Goal: Check status: Check status

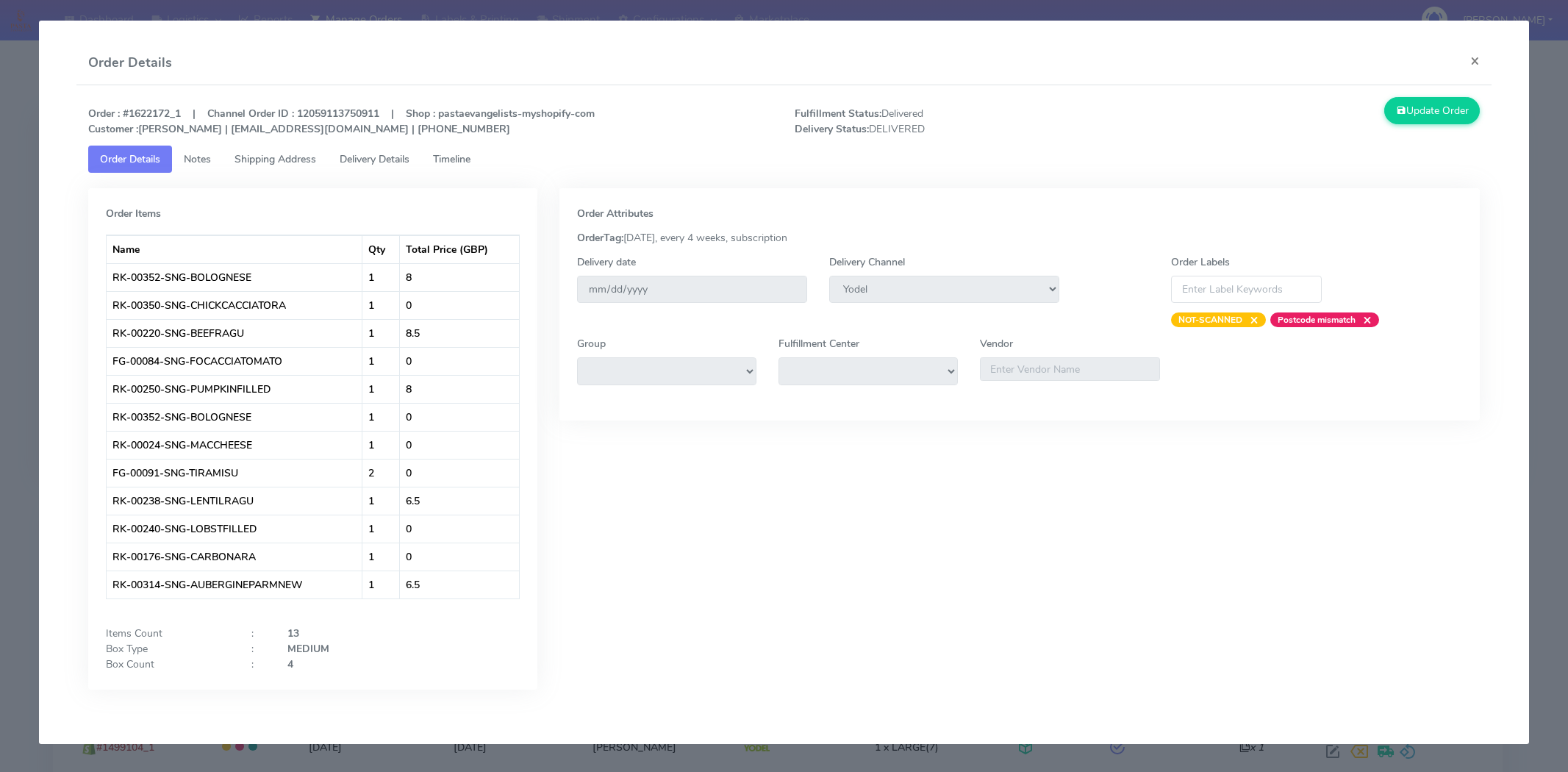
select select "5"
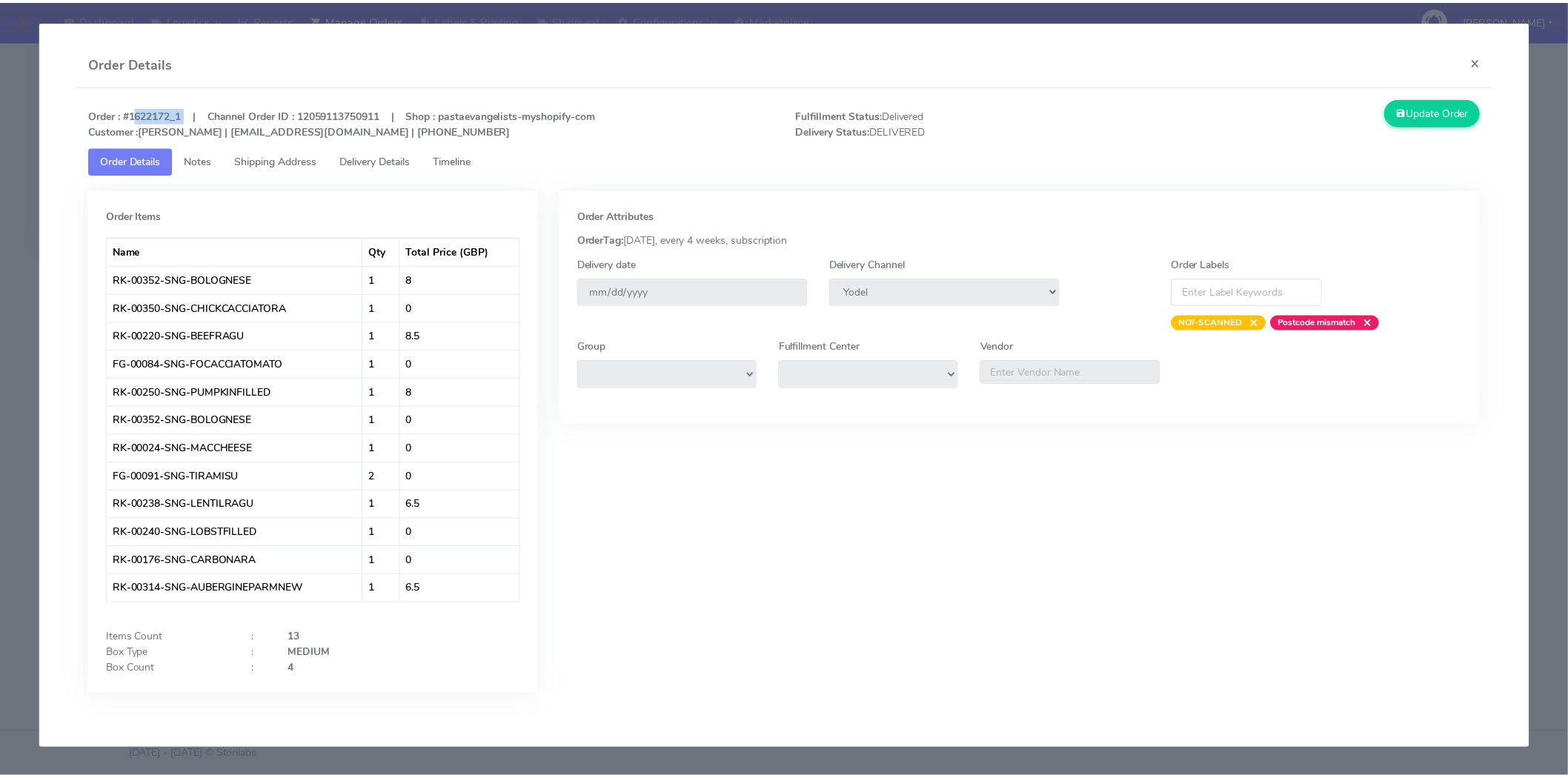
scroll to position [226, 0]
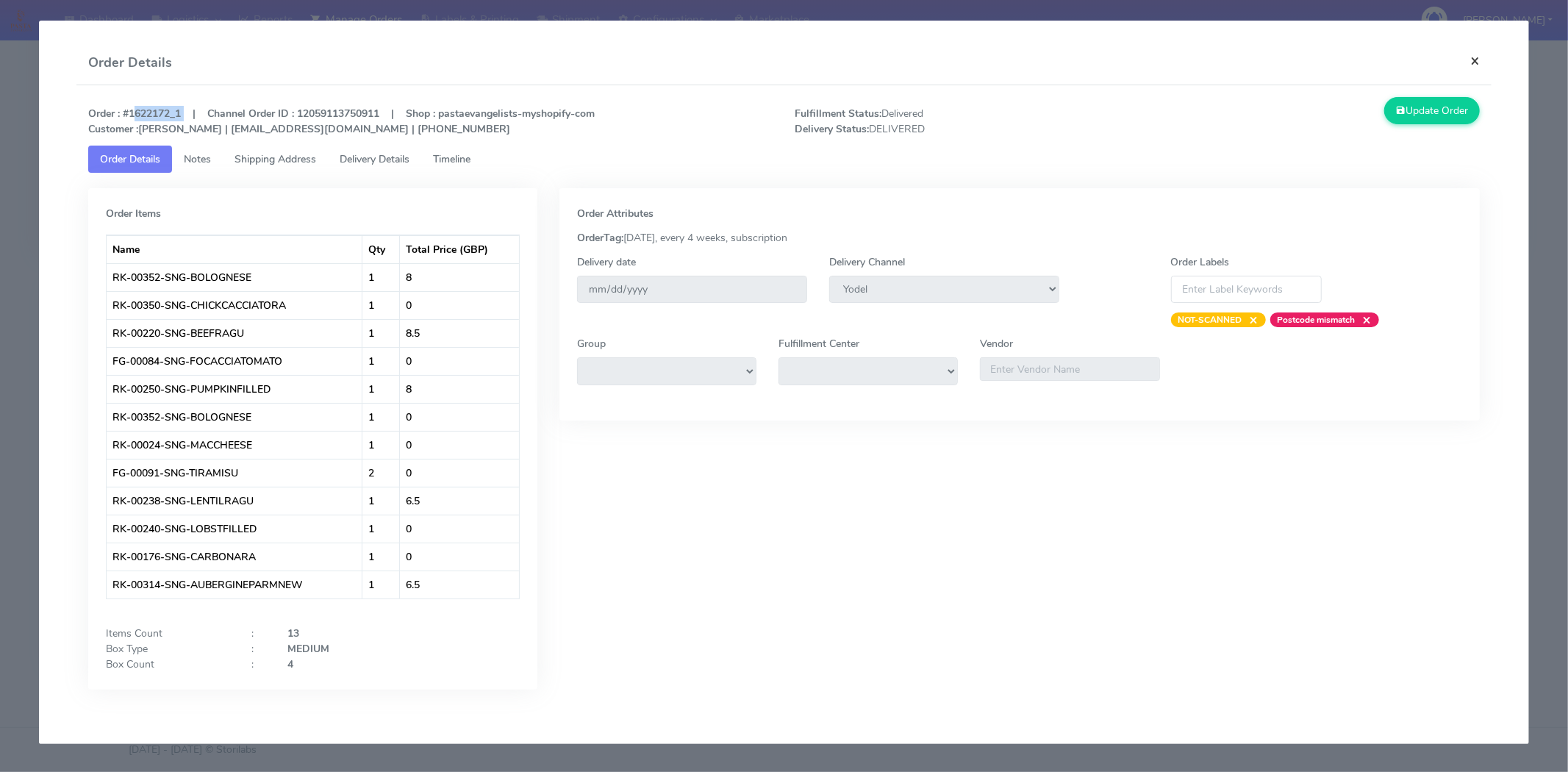
click at [1481, 60] on button "×" at bounding box center [1475, 60] width 33 height 39
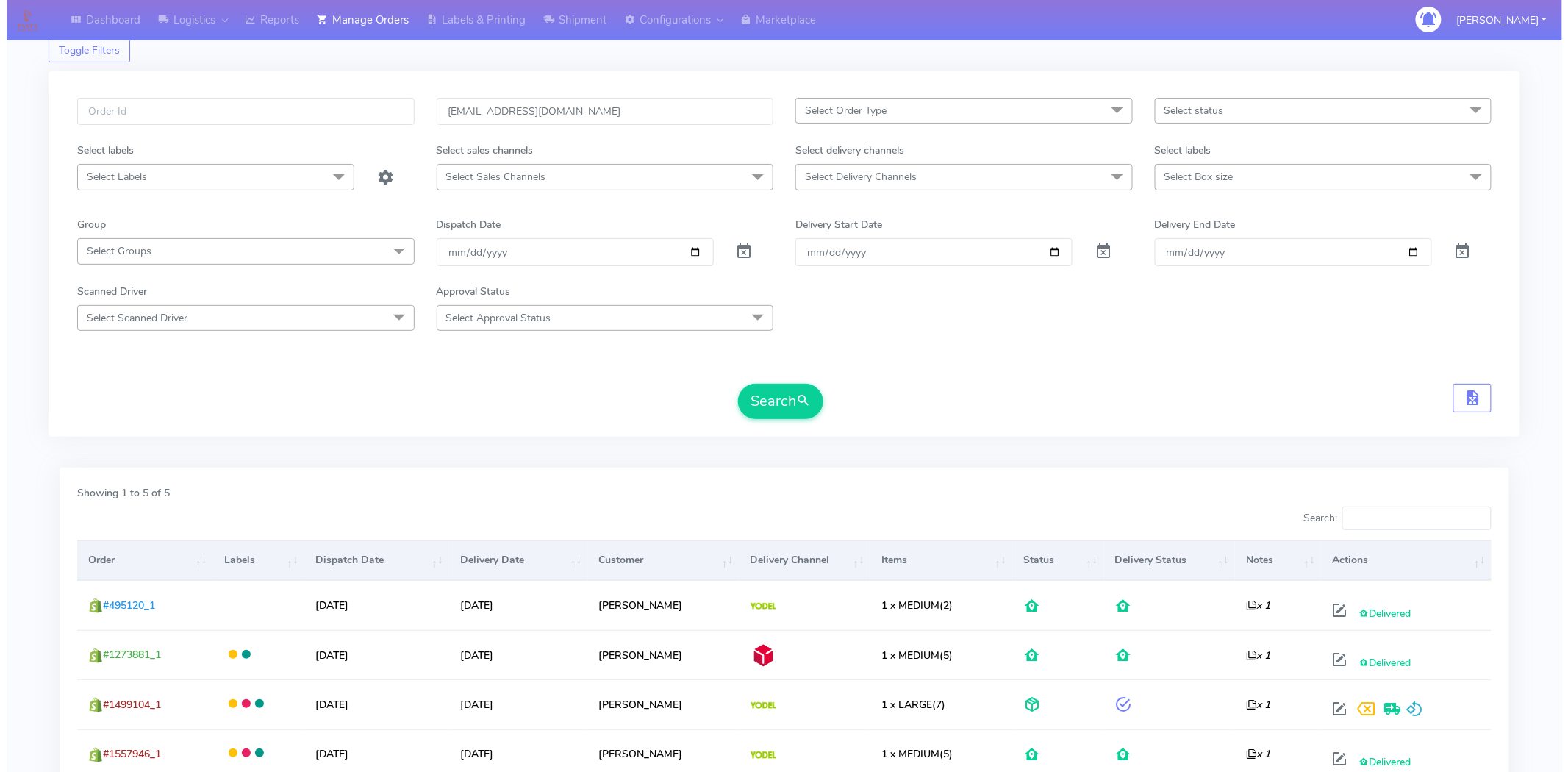
scroll to position [0, 0]
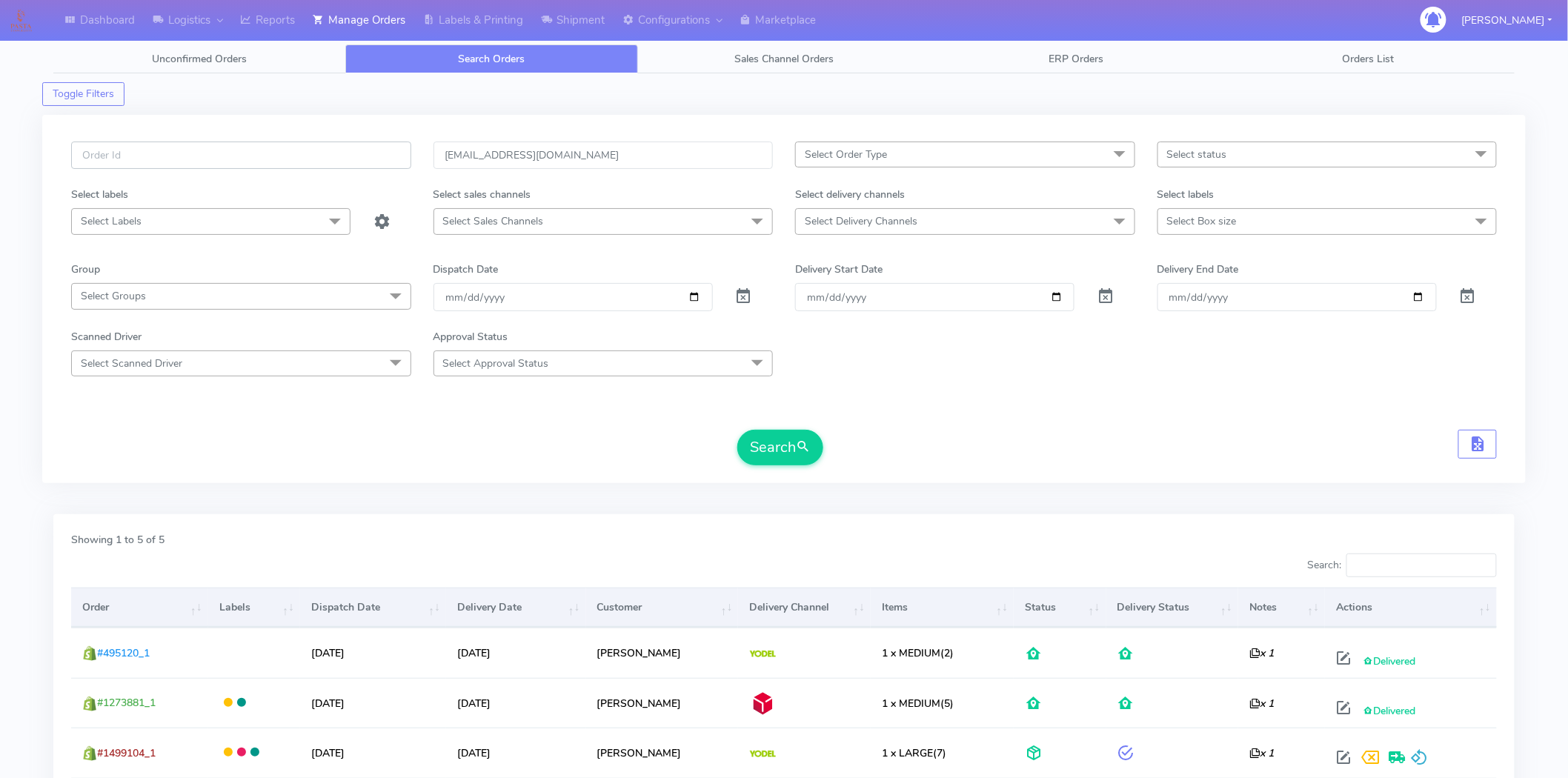
click at [190, 157] on input "text" at bounding box center [241, 155] width 340 height 27
paste input "1623641"
type input "1623641"
click at [737, 430] on button "Search" at bounding box center [780, 447] width 86 height 36
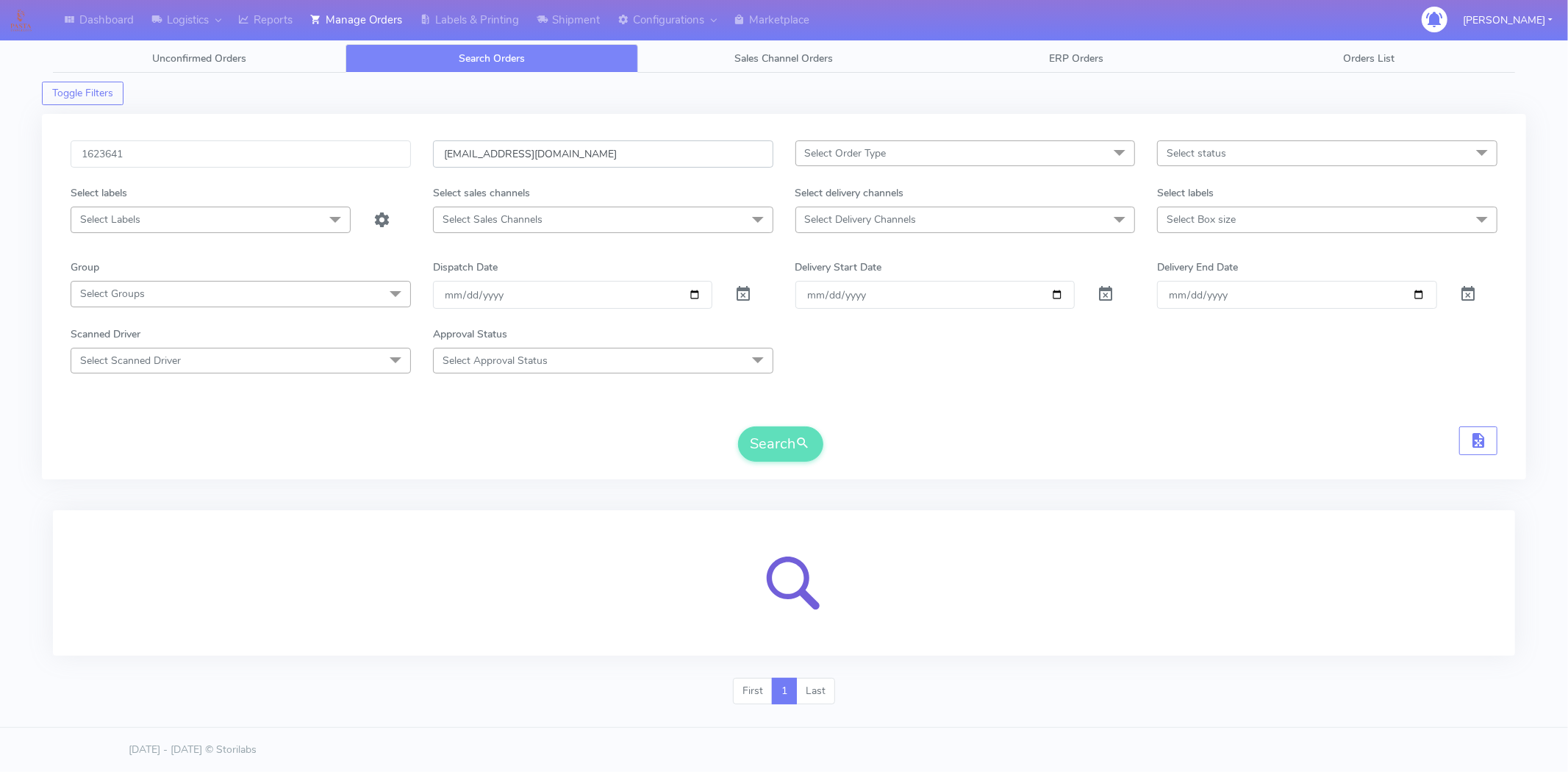
drag, startPoint x: 691, startPoint y: 151, endPoint x: 144, endPoint y: 166, distance: 547.2
click at [144, 166] on div "1623641 [EMAIL_ADDRESS][DOMAIN_NAME] Select Order Type Select All MEALS ATAVI O…" at bounding box center [784, 163] width 1450 height 45
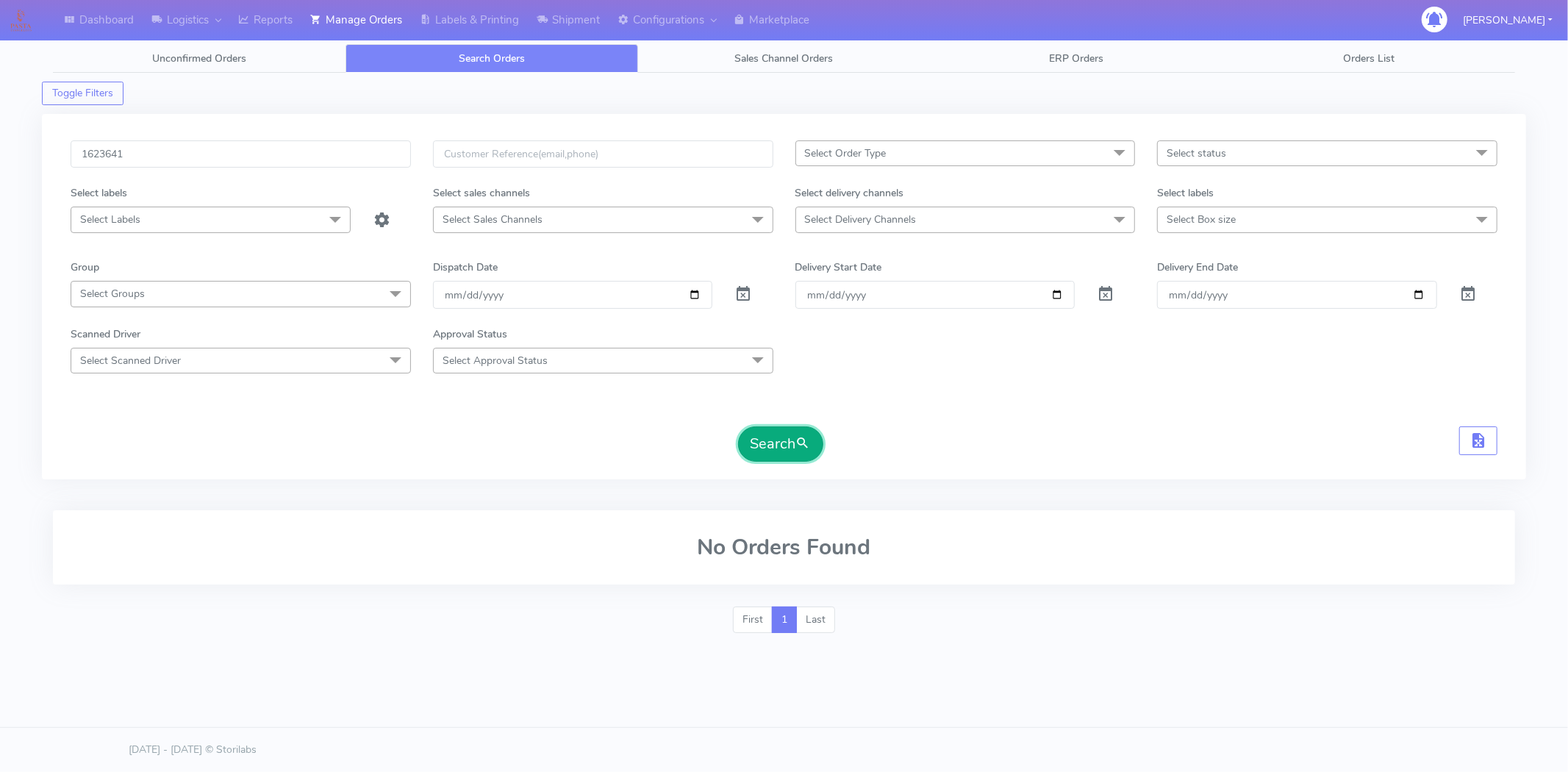
click at [775, 444] on button "Search" at bounding box center [781, 444] width 86 height 35
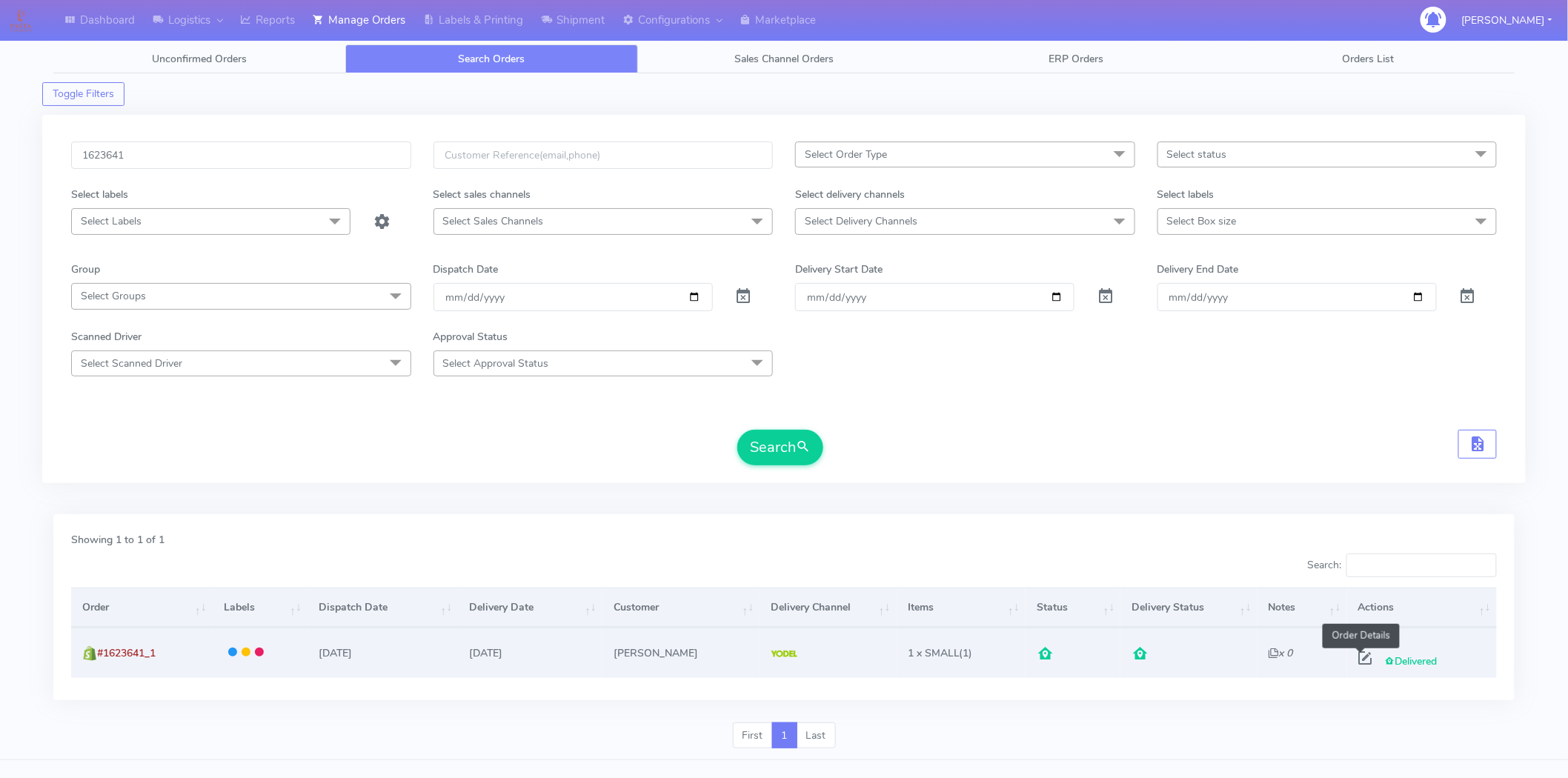
click at [1360, 654] on span at bounding box center [1366, 661] width 27 height 14
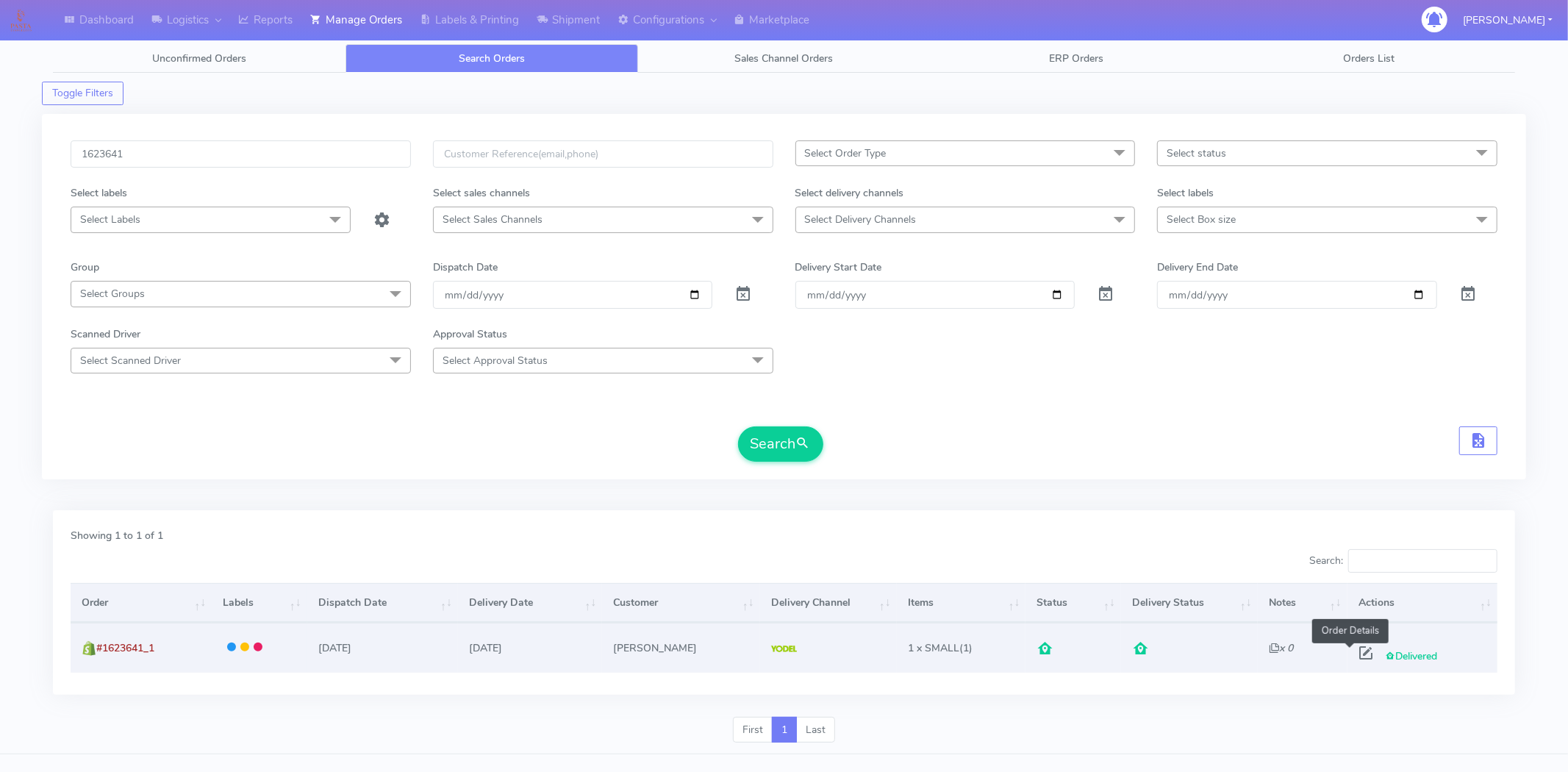
select select "5"
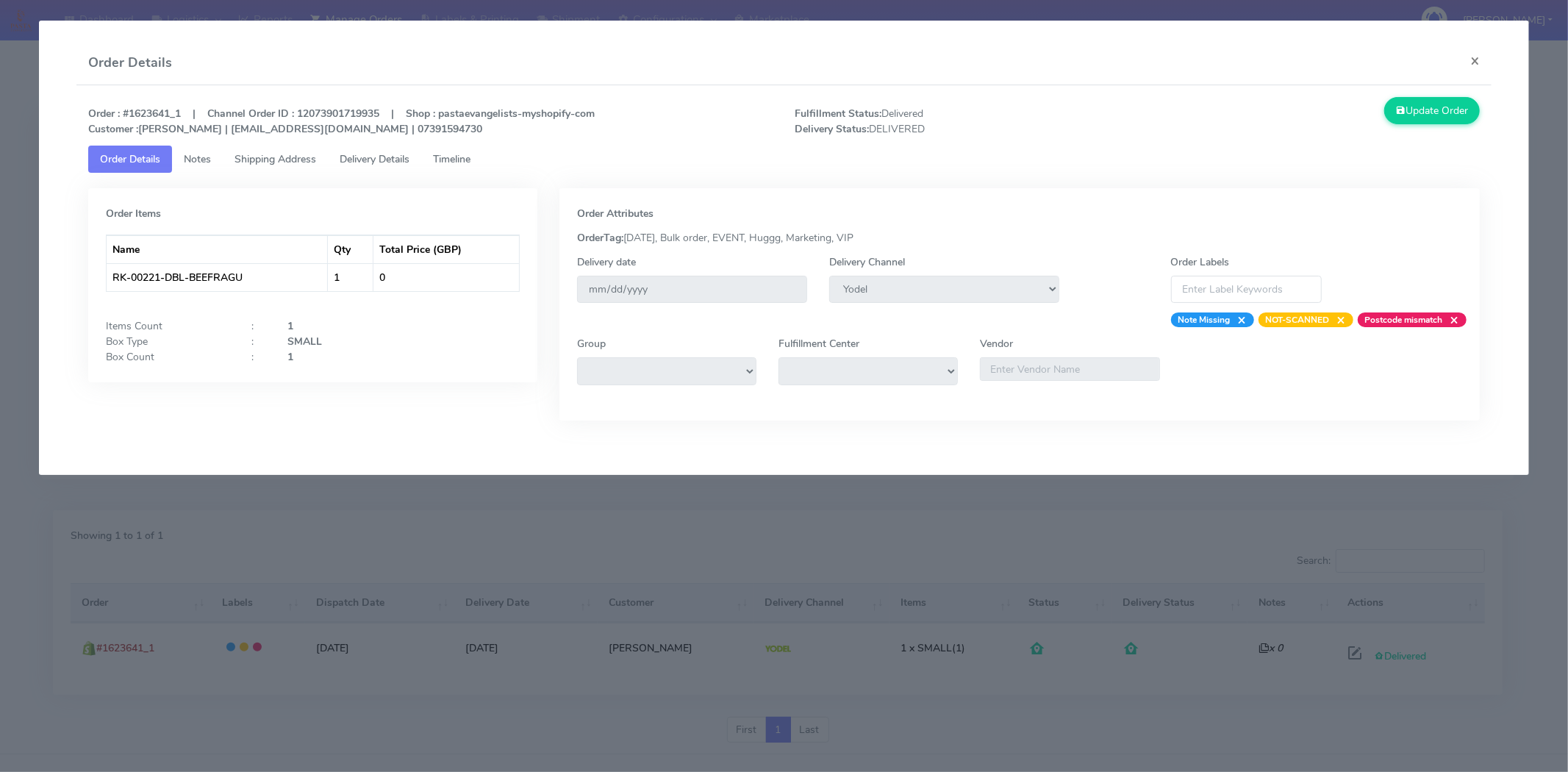
click at [372, 160] on span "Delivery Details" at bounding box center [374, 159] width 70 height 14
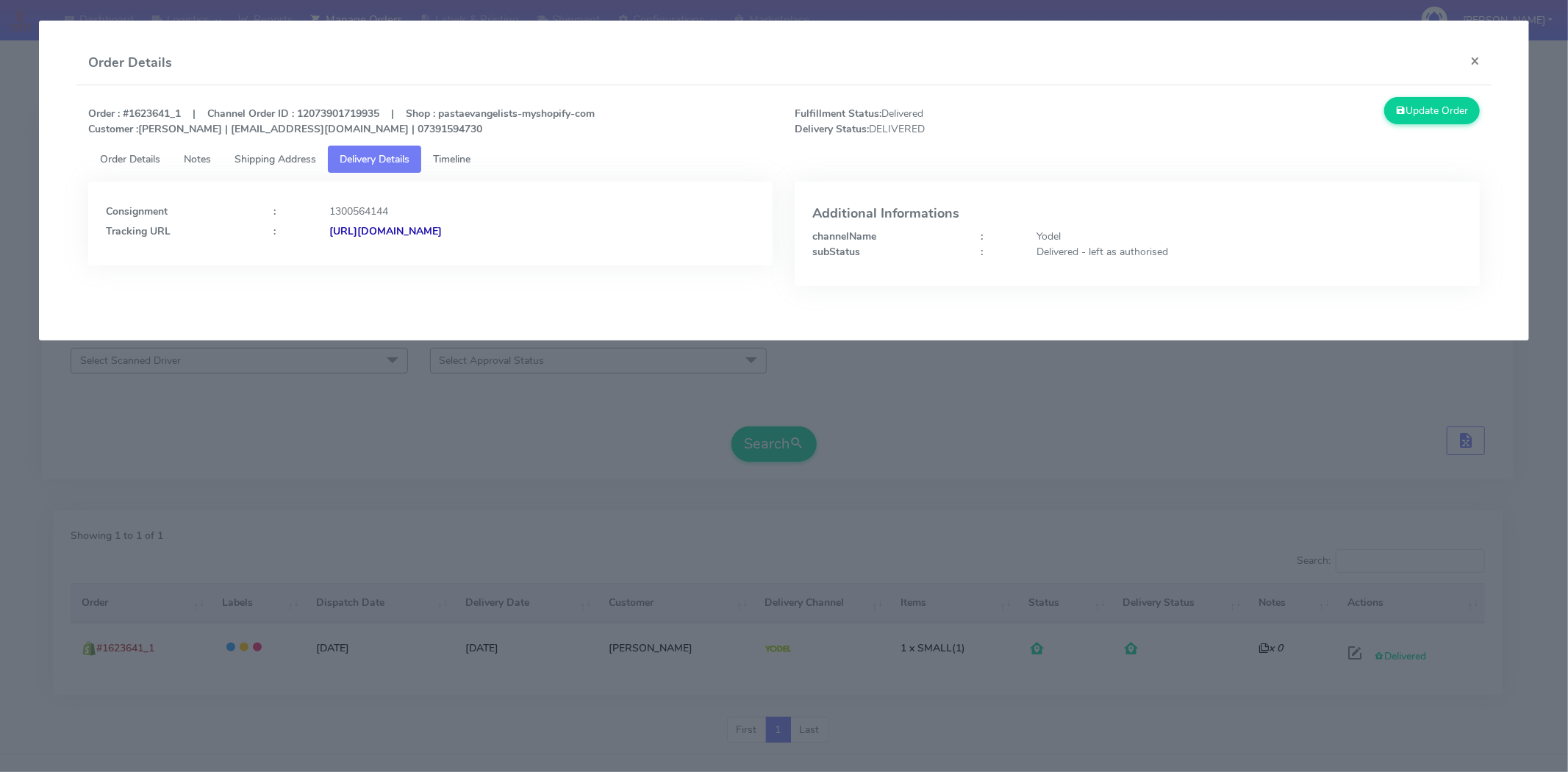
drag, startPoint x: 612, startPoint y: 229, endPoint x: 489, endPoint y: 236, distance: 123.2
click at [489, 236] on div "[URL][DOMAIN_NAME]" at bounding box center [542, 231] width 448 height 16
click at [597, 247] on div "Consignment : 1300564144 Tracking URL : [URL][DOMAIN_NAME]" at bounding box center [430, 224] width 685 height 84
drag, startPoint x: 636, startPoint y: 245, endPoint x: 489, endPoint y: 245, distance: 147.0
click at [489, 245] on div "Consignment : 1300564144 Tracking URL : [URL][DOMAIN_NAME]" at bounding box center [430, 224] width 685 height 84
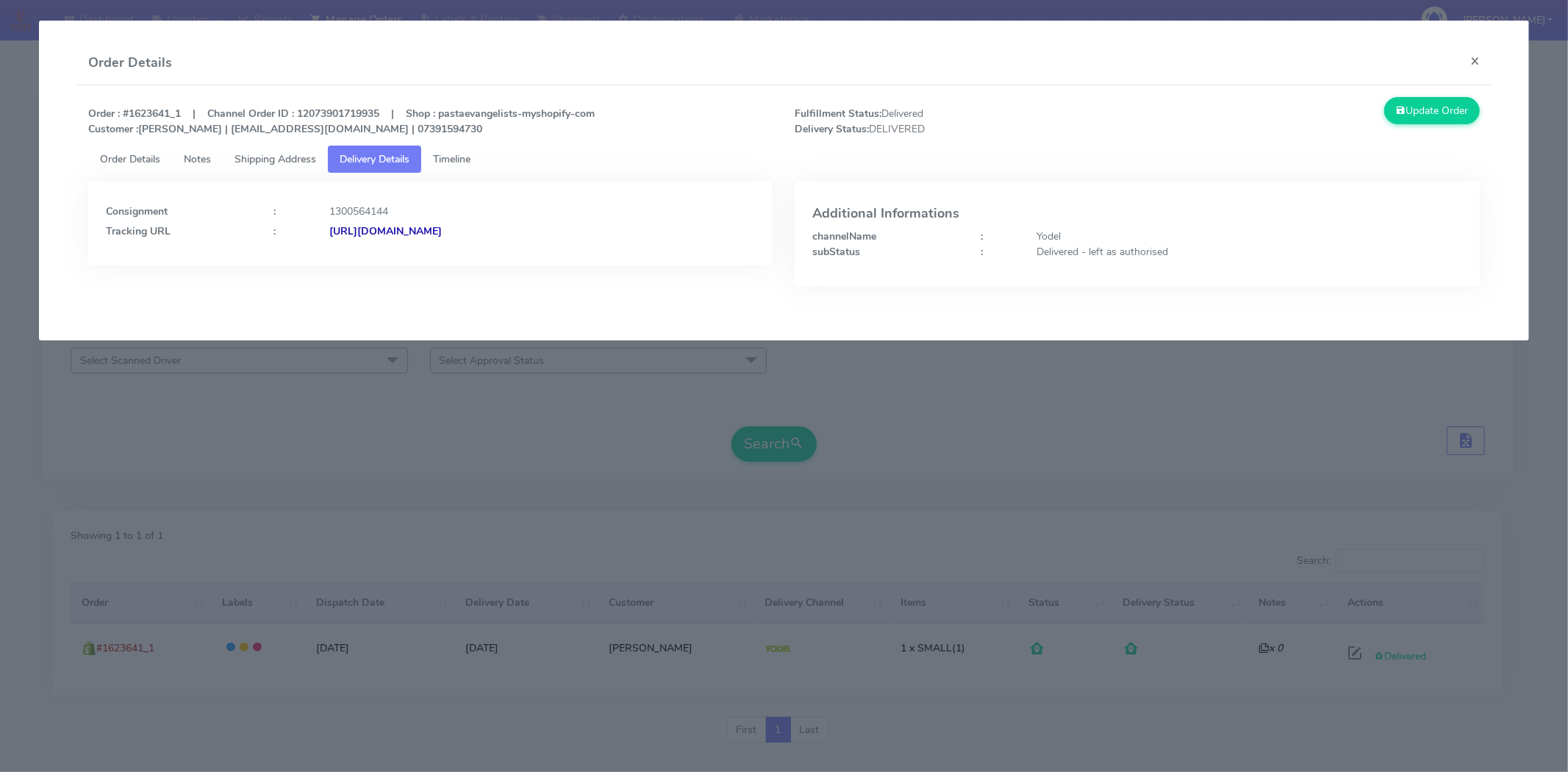
copy strong "JJD0002249960898444"
click at [1478, 58] on button "×" at bounding box center [1475, 60] width 33 height 39
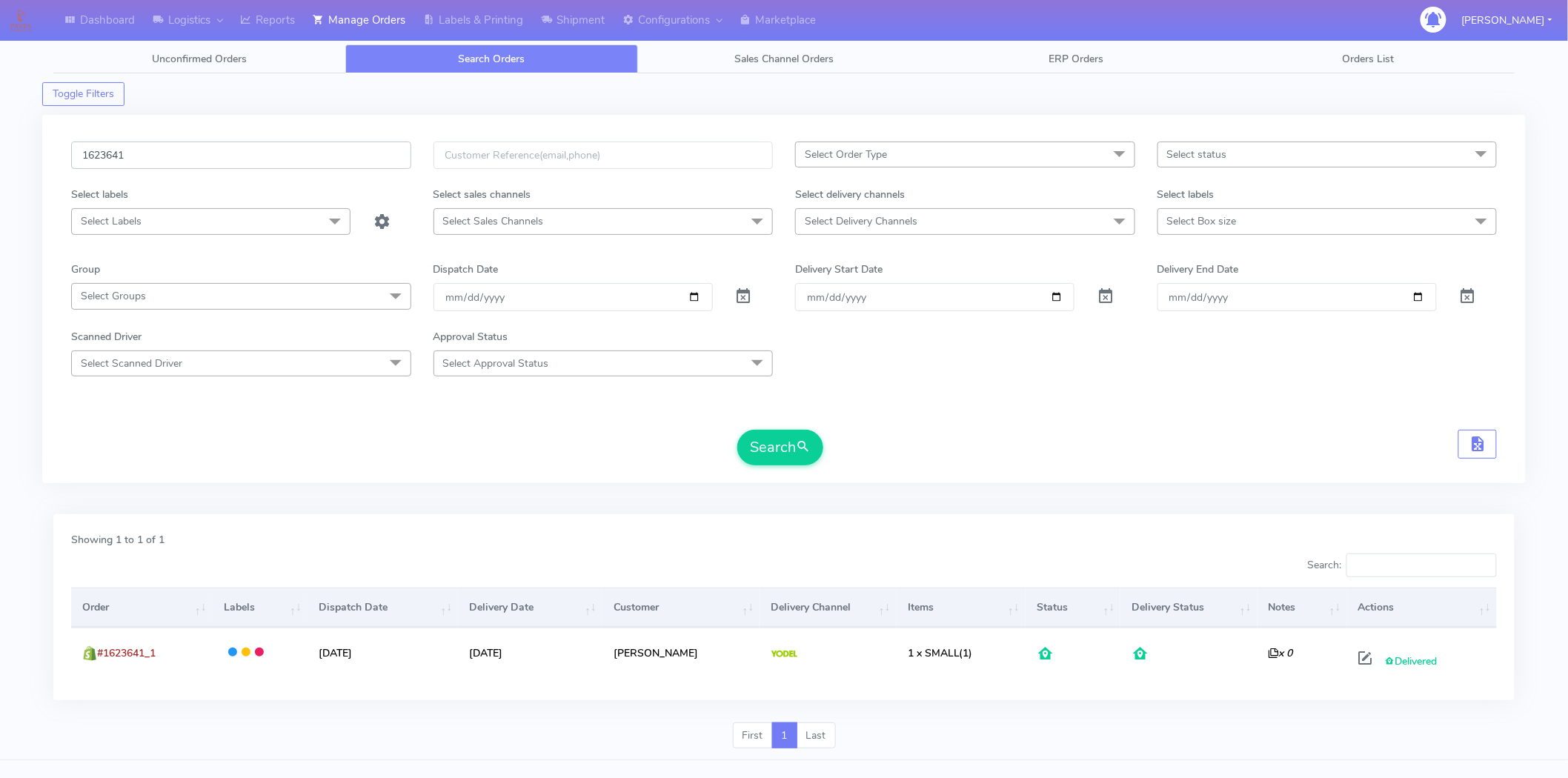
drag, startPoint x: 240, startPoint y: 158, endPoint x: 4, endPoint y: 181, distance: 237.1
click at [4, 181] on div "Dashboard Logistics [GEOGRAPHIC_DATA] Logistics Reports Manage Orders Labels & …" at bounding box center [784, 393] width 1568 height 734
paste input "1594"
type input "1621594"
click at [789, 450] on button "Search" at bounding box center [780, 447] width 86 height 36
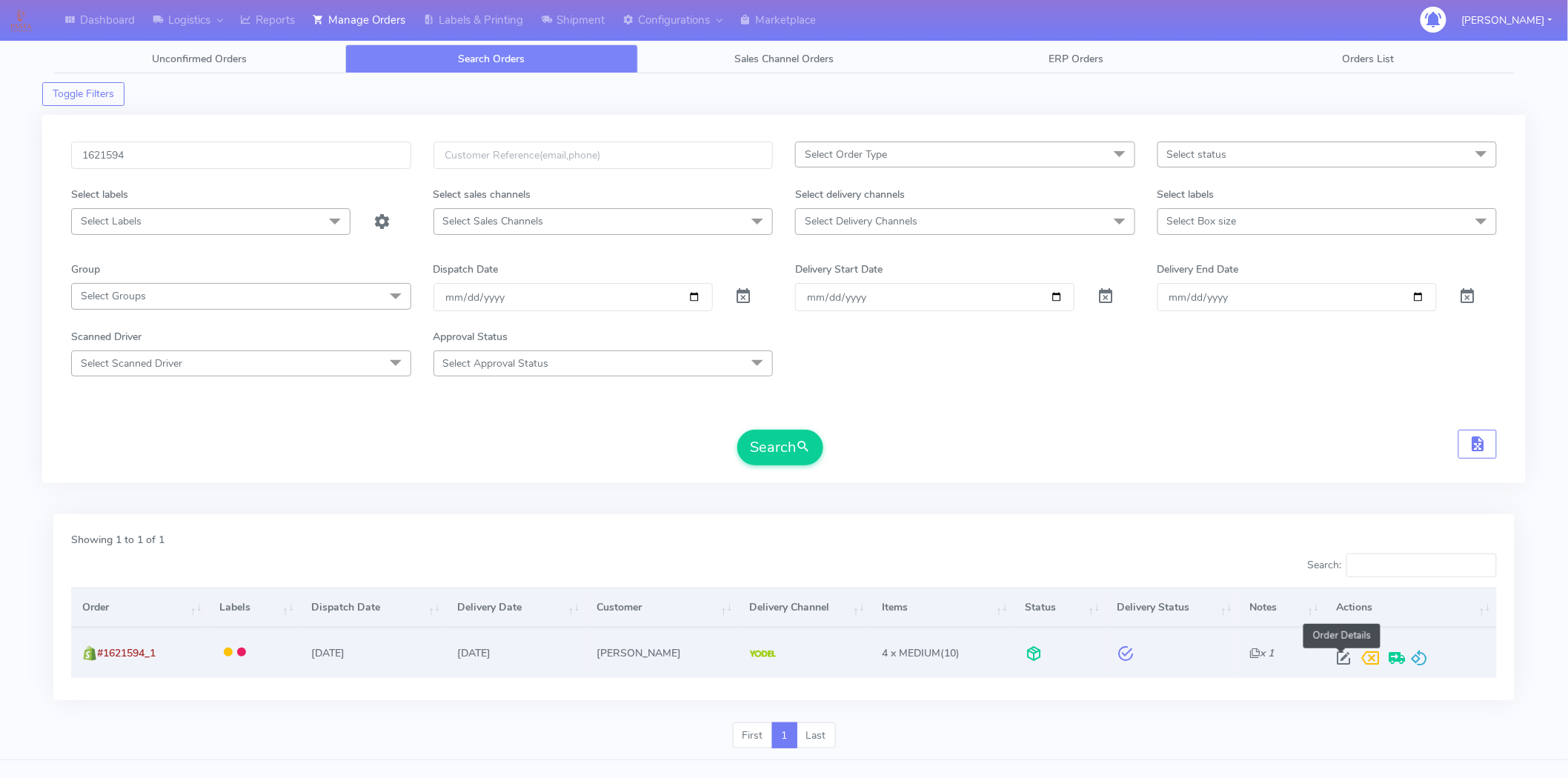
click at [1339, 659] on span at bounding box center [1343, 661] width 27 height 14
select select "5"
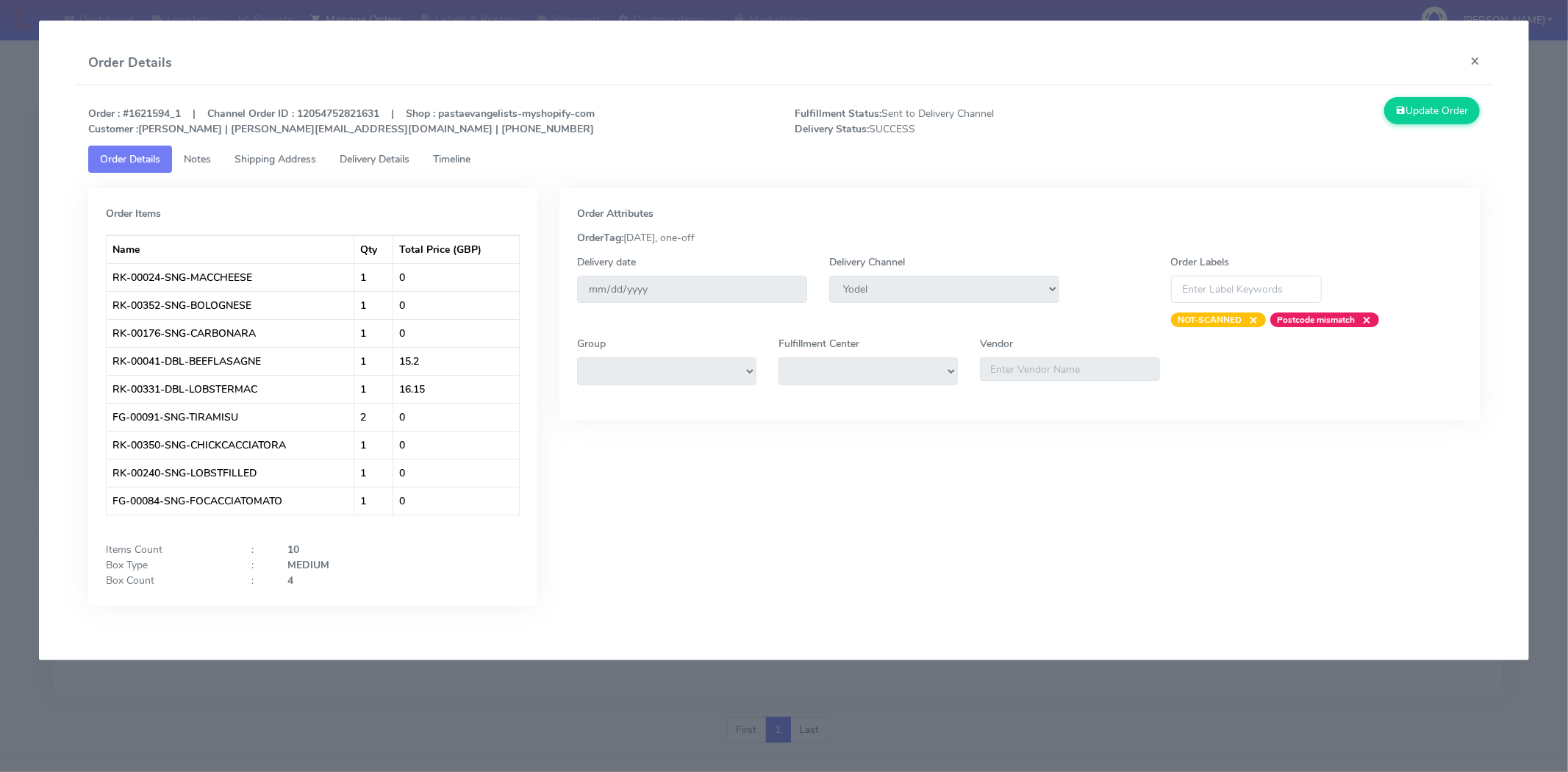
click at [373, 160] on span "Delivery Details" at bounding box center [374, 159] width 70 height 14
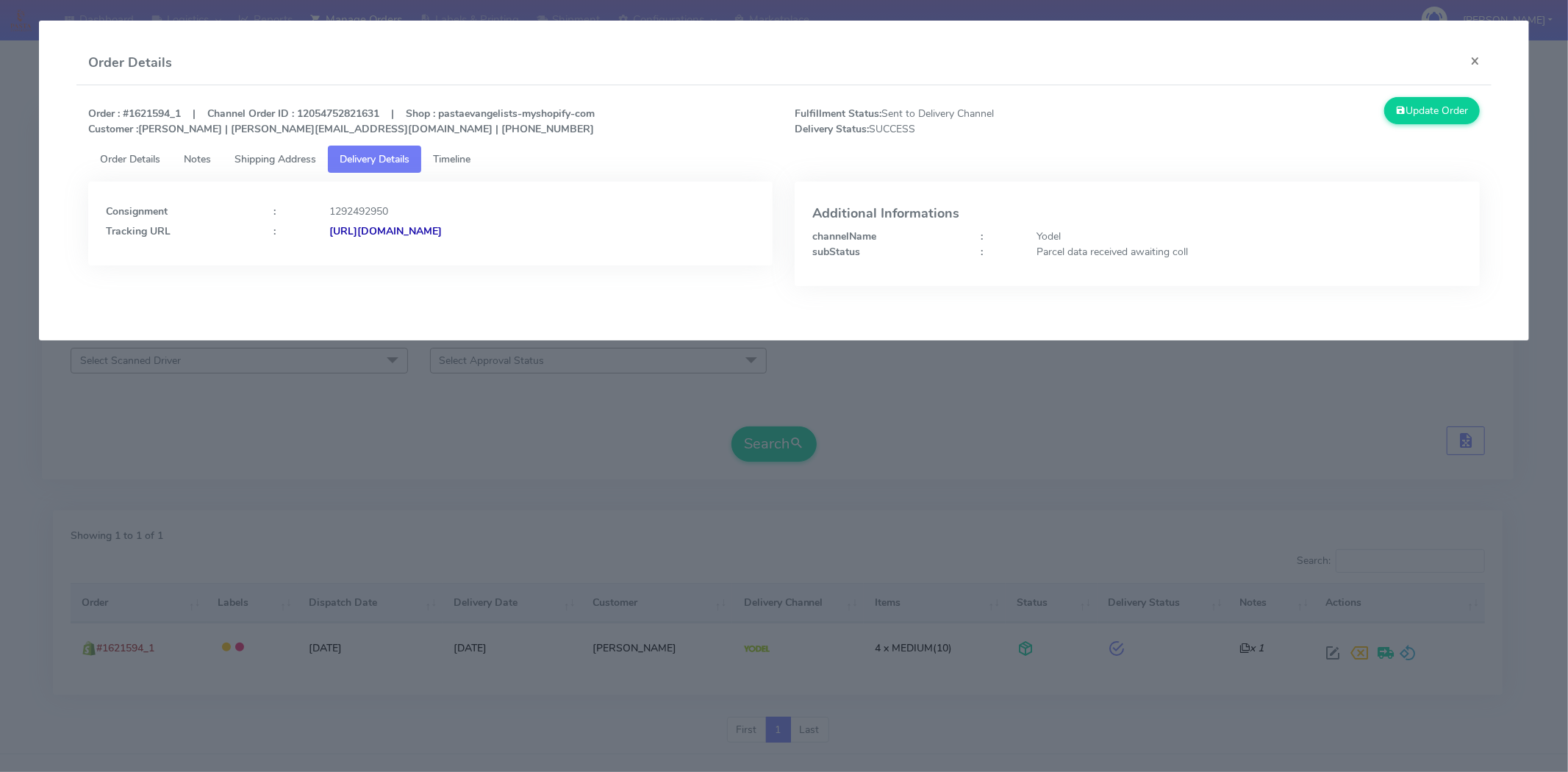
drag, startPoint x: 654, startPoint y: 237, endPoint x: 489, endPoint y: 251, distance: 165.6
click at [489, 251] on div "Consignment : 1292492950 Tracking URL : [URL][DOMAIN_NAME]" at bounding box center [430, 224] width 685 height 84
copy strong "JJD0002249960895452"
click at [1469, 62] on button "×" at bounding box center [1475, 60] width 33 height 39
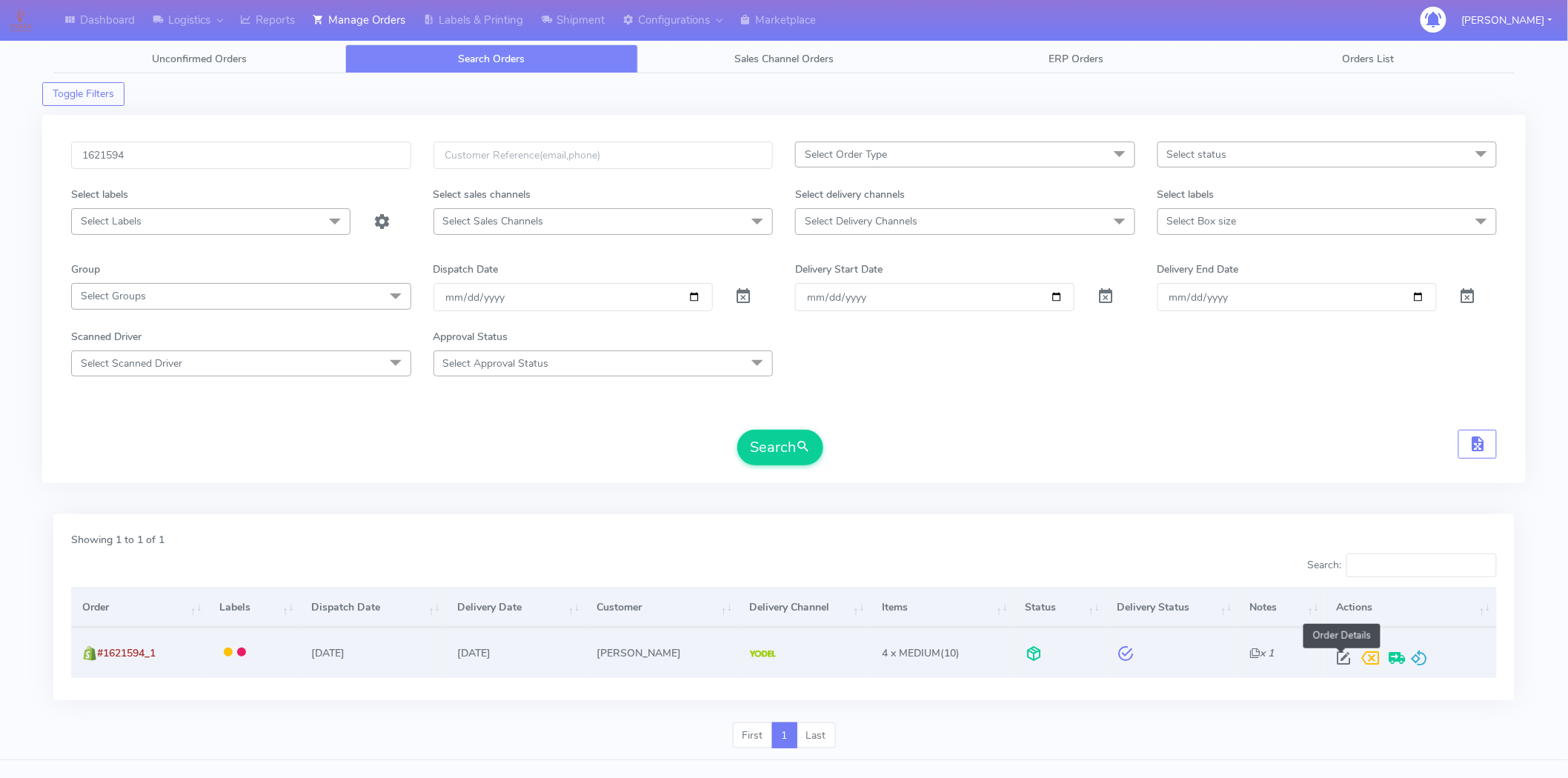
click at [1347, 659] on span at bounding box center [1343, 661] width 27 height 14
select select "5"
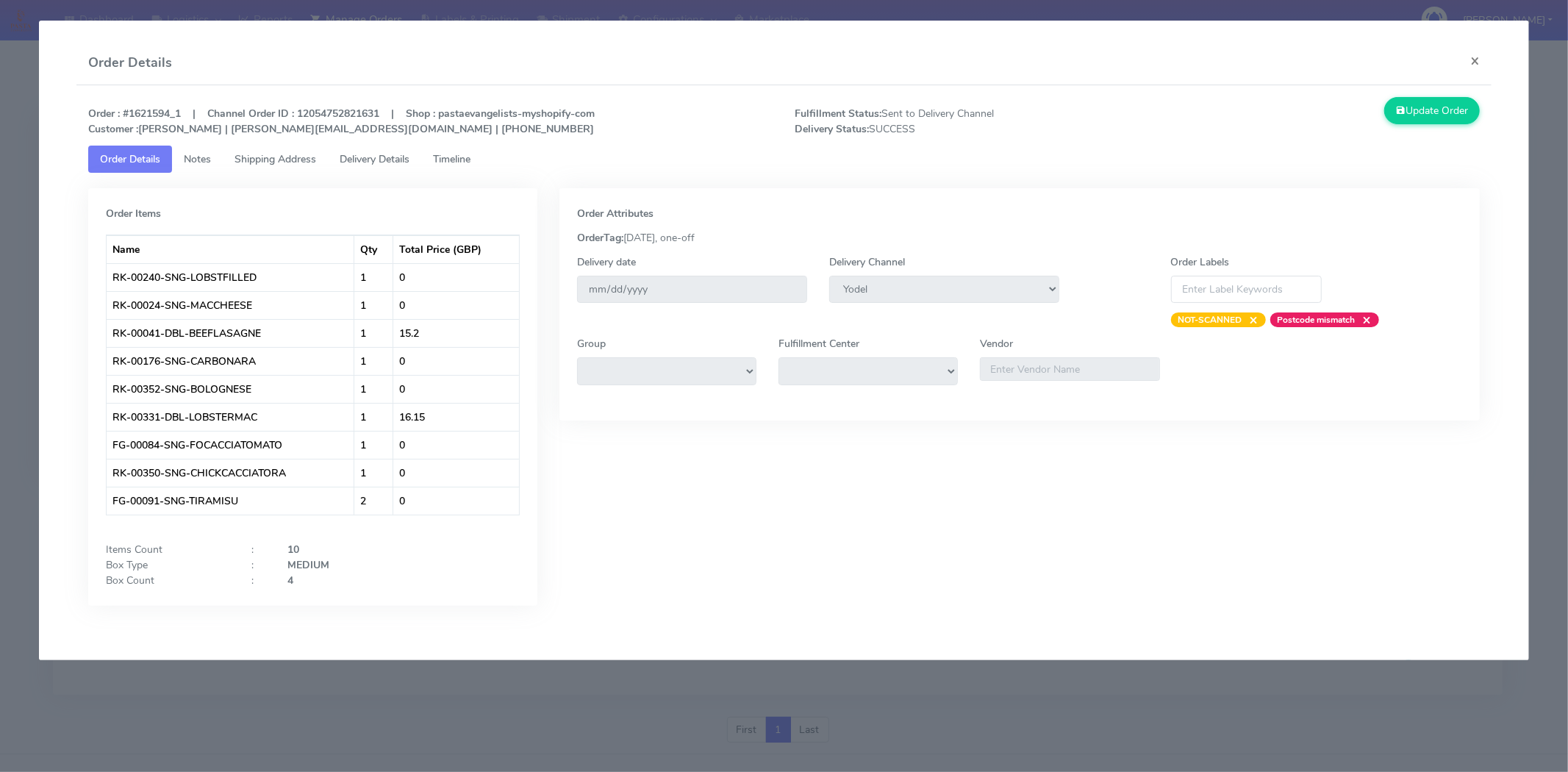
click at [241, 159] on span "Shipping Address" at bounding box center [275, 159] width 81 height 14
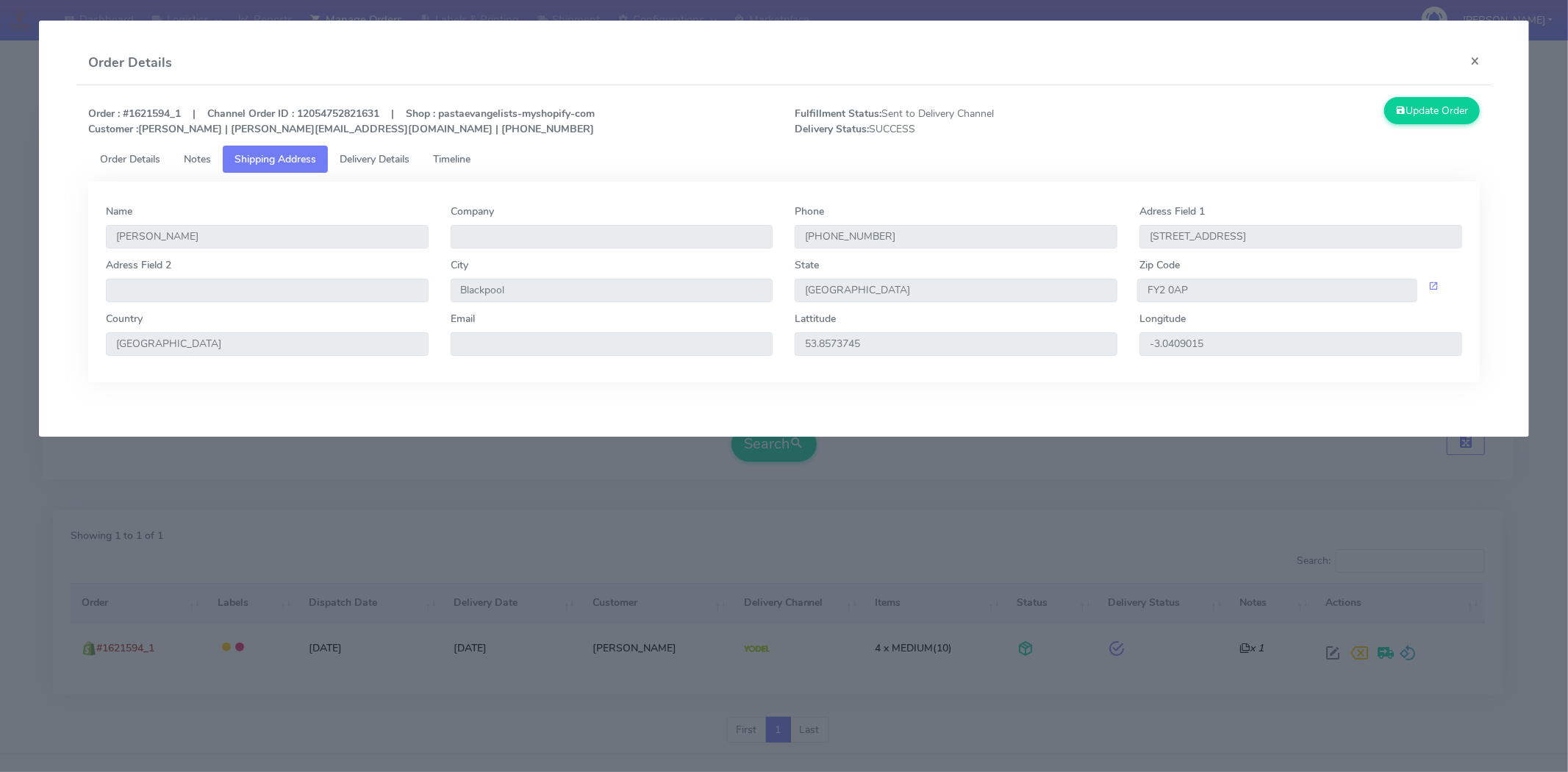
click at [369, 159] on span "Delivery Details" at bounding box center [374, 159] width 70 height 14
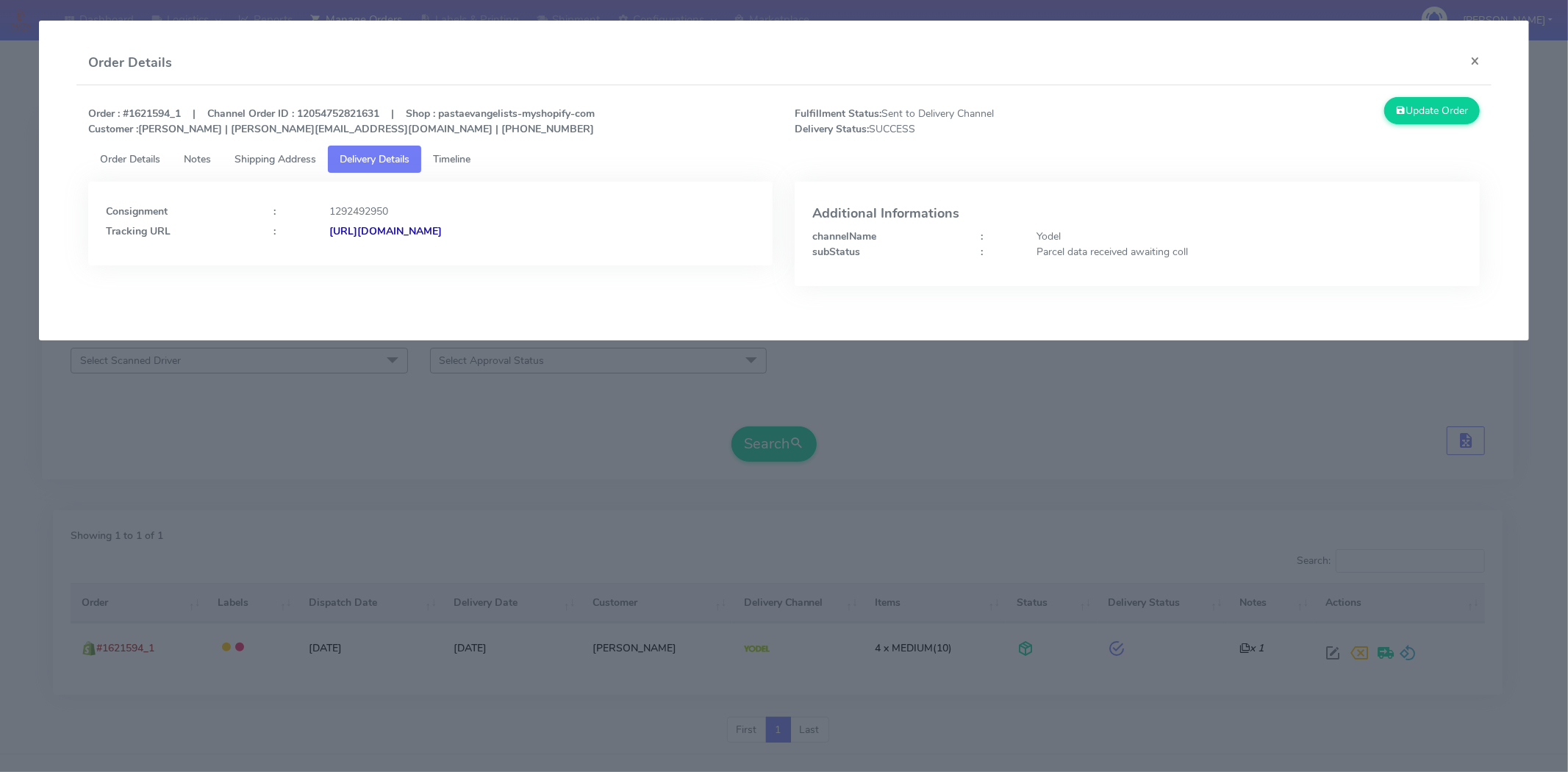
click at [446, 156] on span "Timeline" at bounding box center [452, 159] width 38 height 14
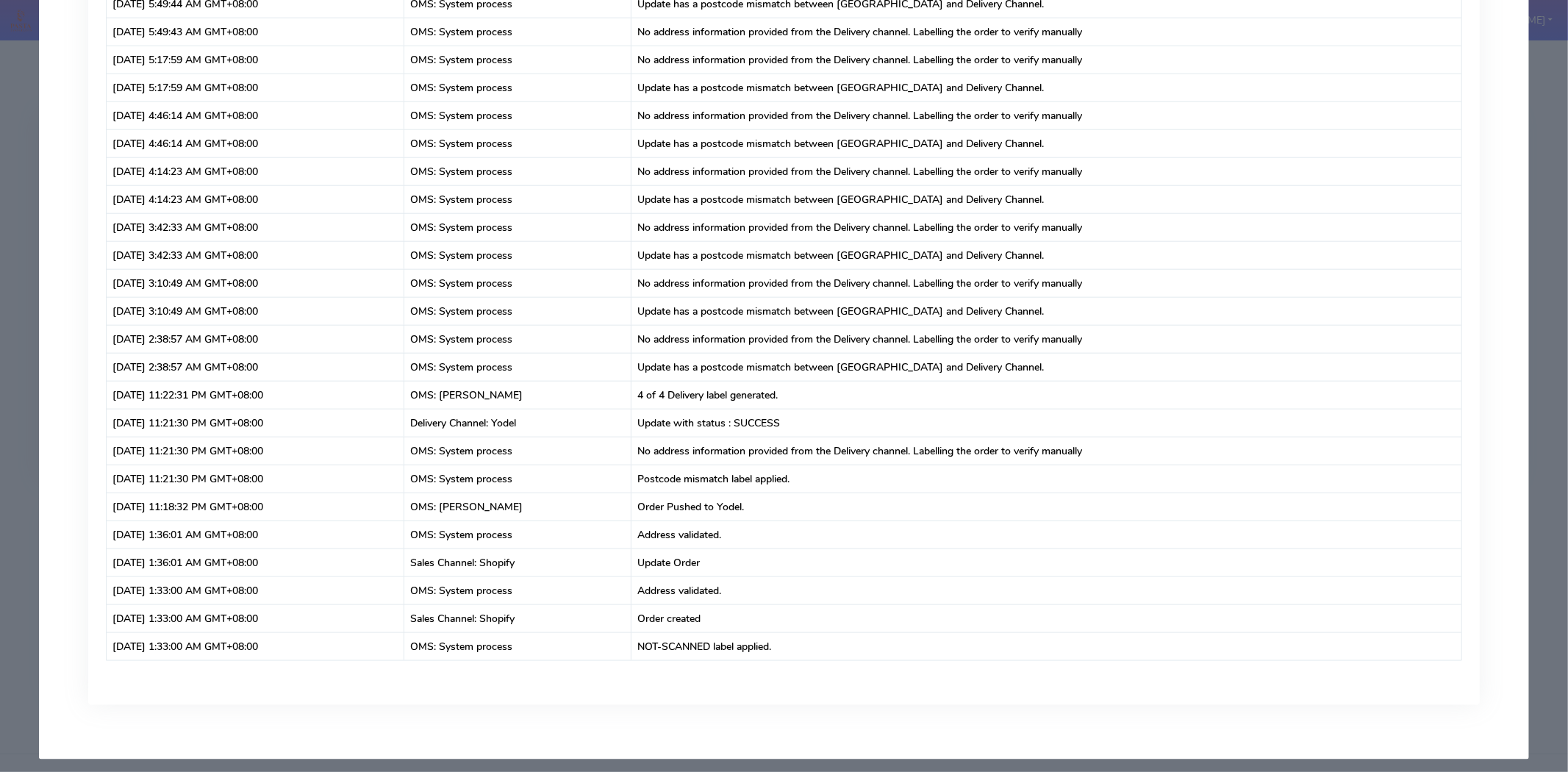
scroll to position [24841, 0]
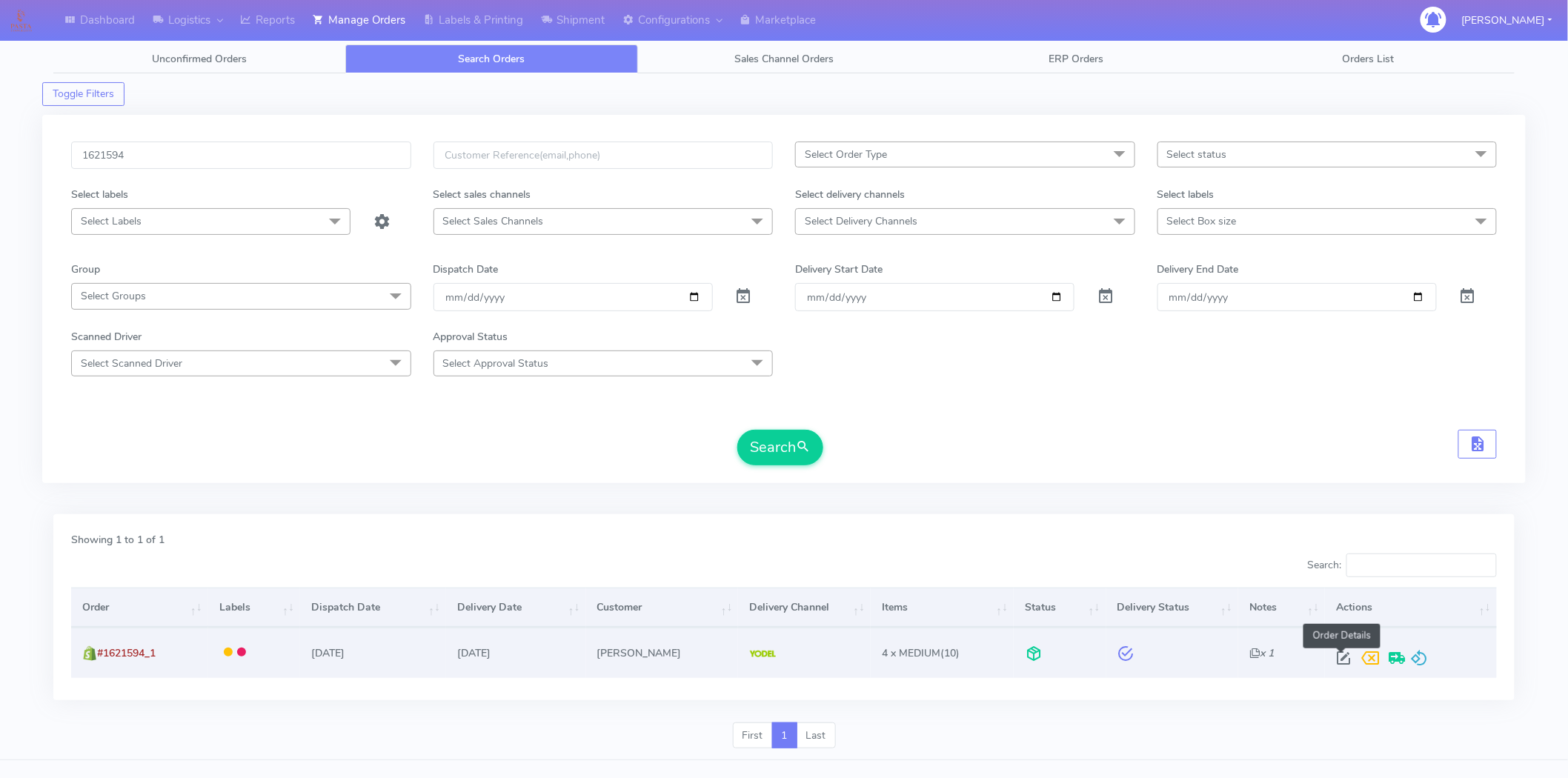
click at [1339, 659] on span at bounding box center [1343, 661] width 27 height 14
select select "5"
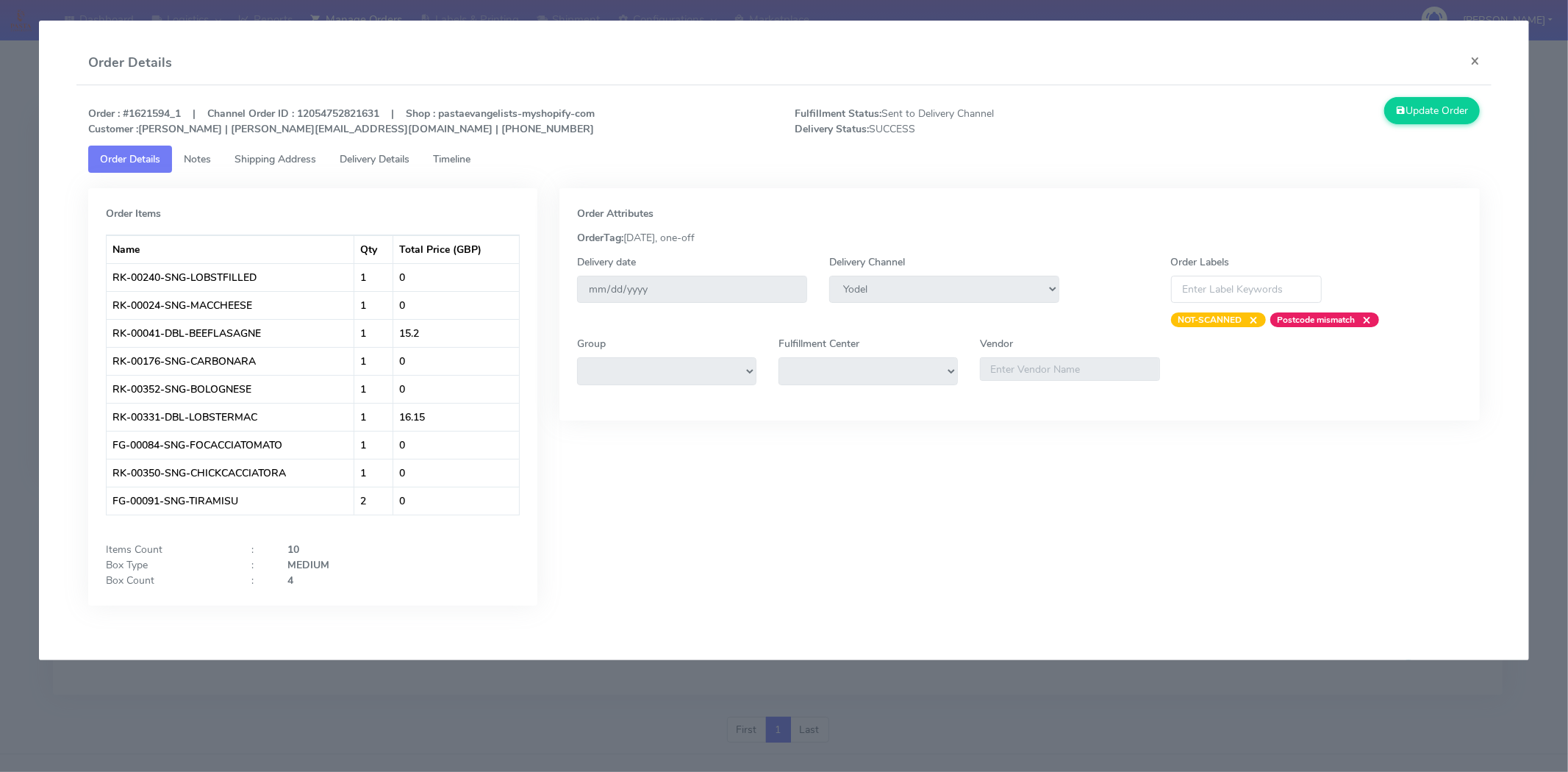
click at [437, 155] on link "Timeline" at bounding box center [452, 159] width 61 height 27
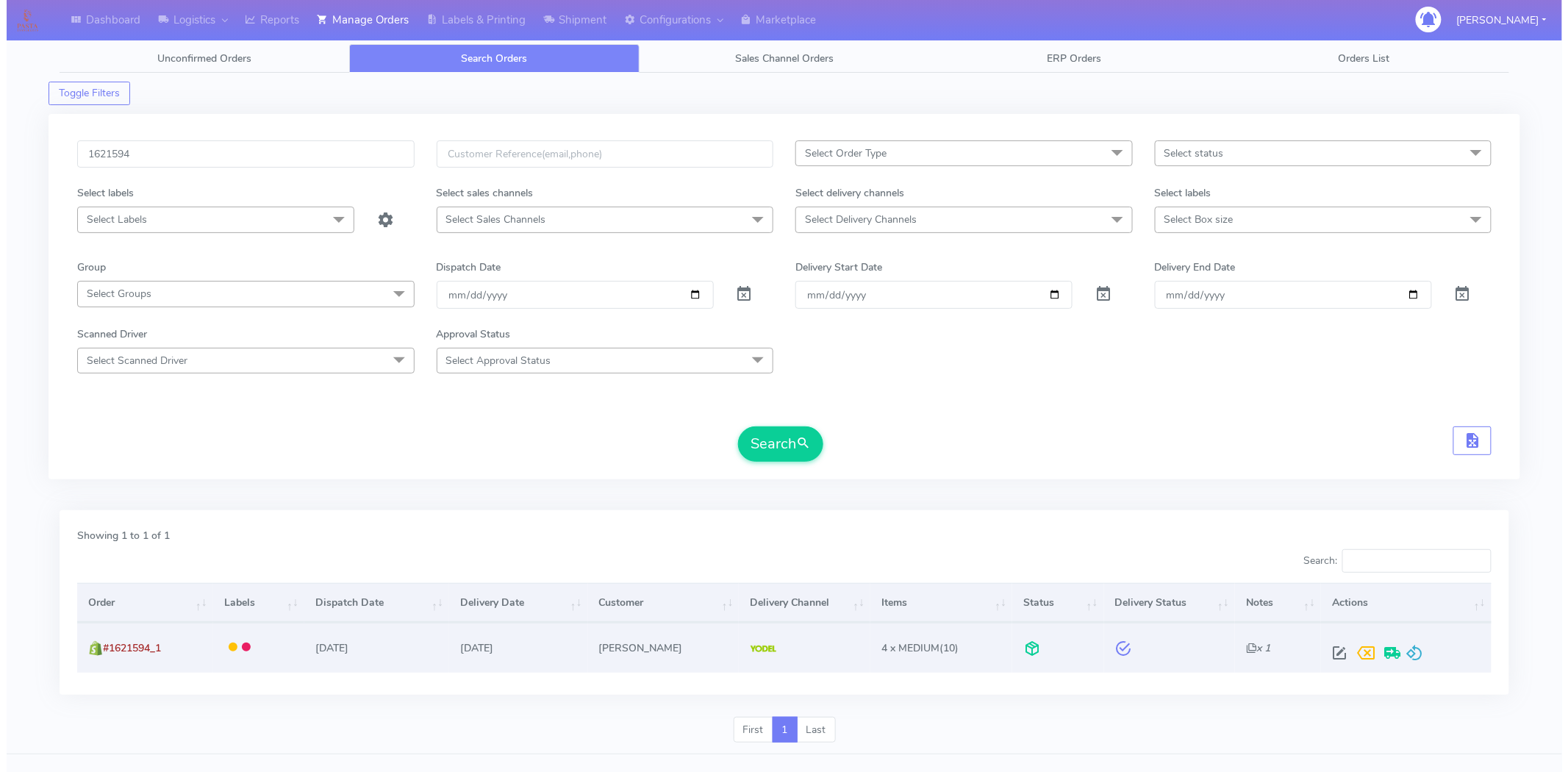
scroll to position [26, 0]
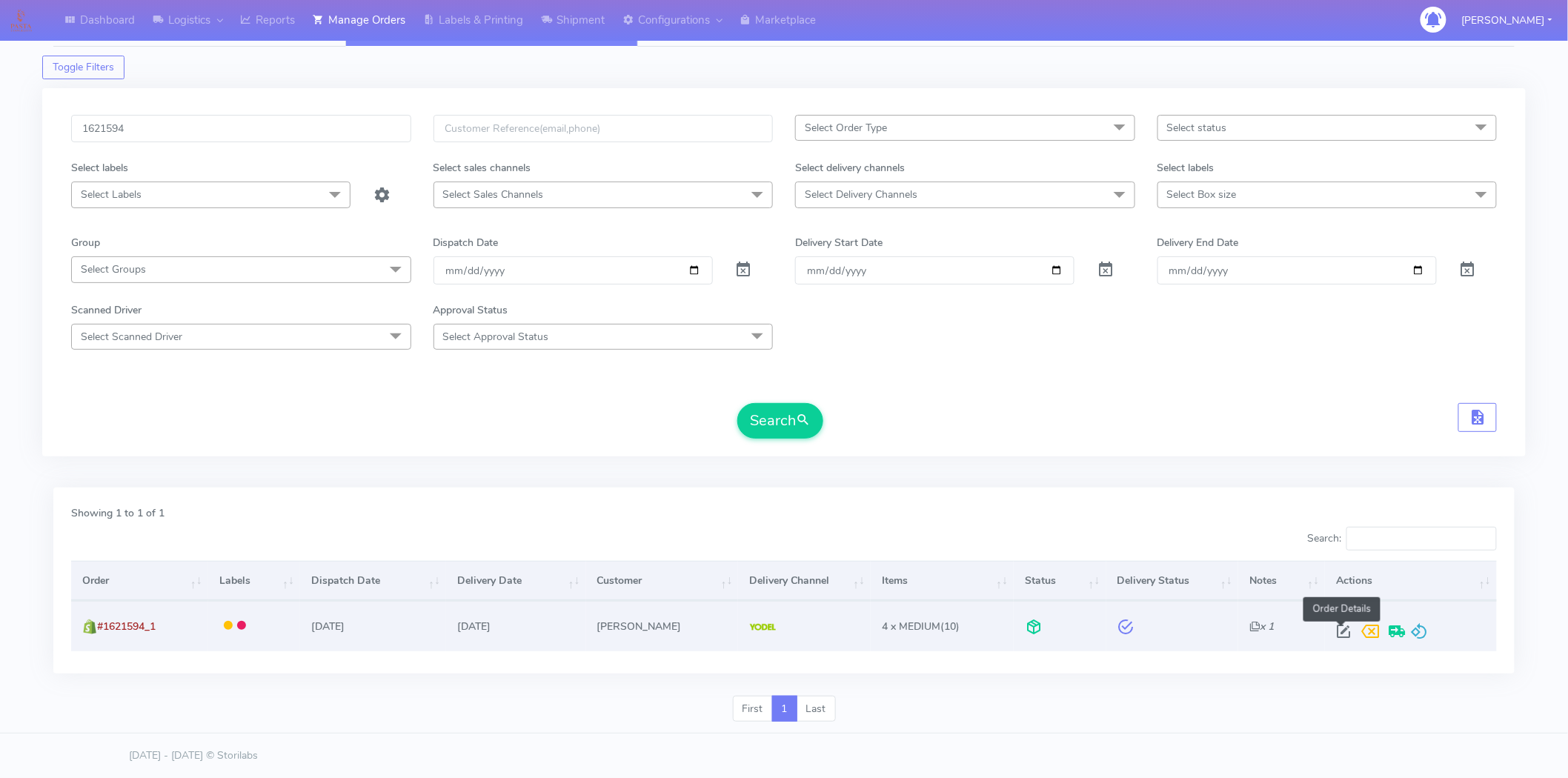
click at [1337, 628] on span at bounding box center [1343, 635] width 27 height 14
select select "5"
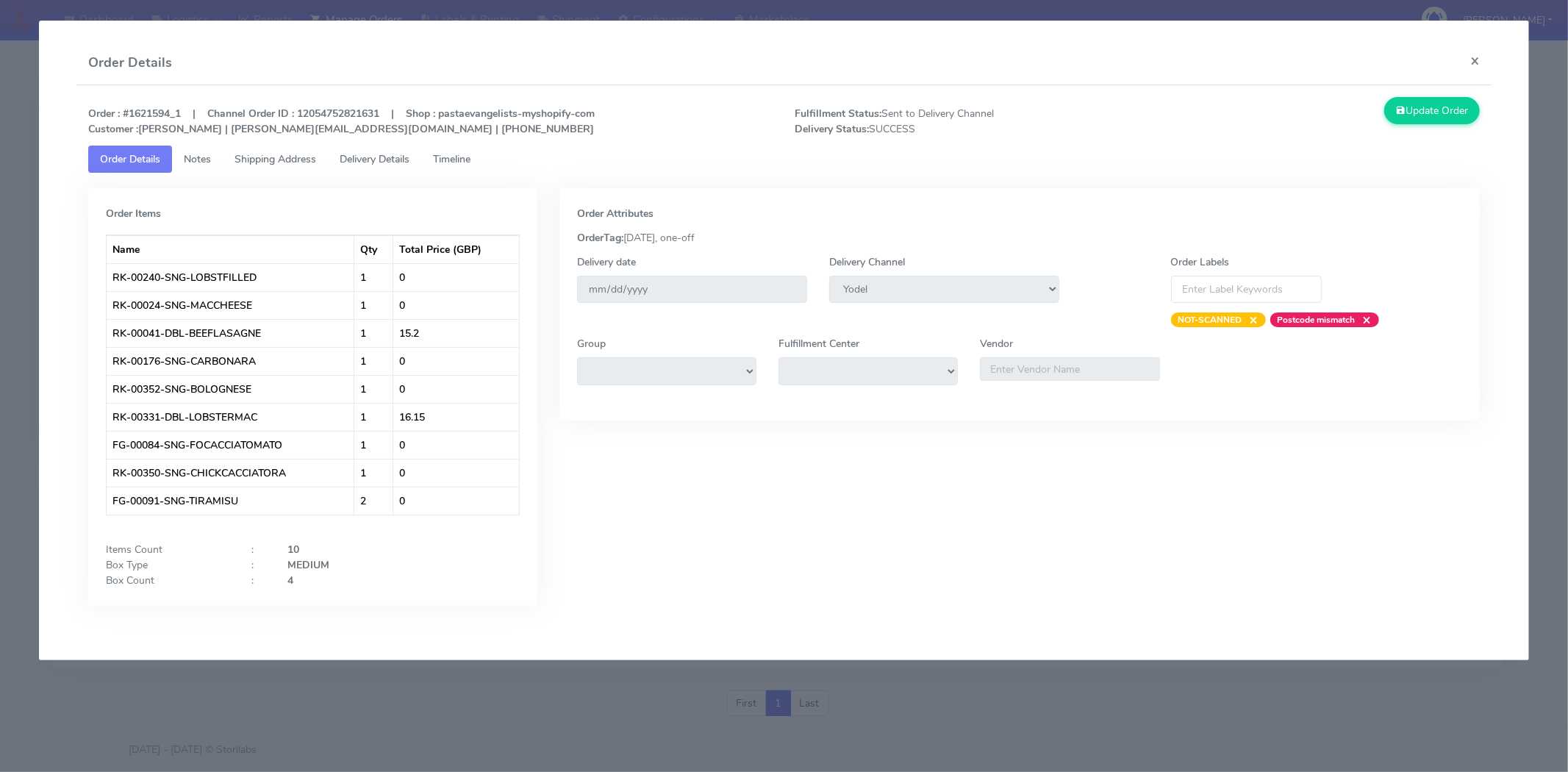
click at [466, 144] on div "Order : #1621594_1 | Channel Order ID : 12054752821631 | Shop : pastaevangelist…" at bounding box center [784, 121] width 1414 height 49
click at [465, 156] on span "Timeline" at bounding box center [452, 159] width 38 height 14
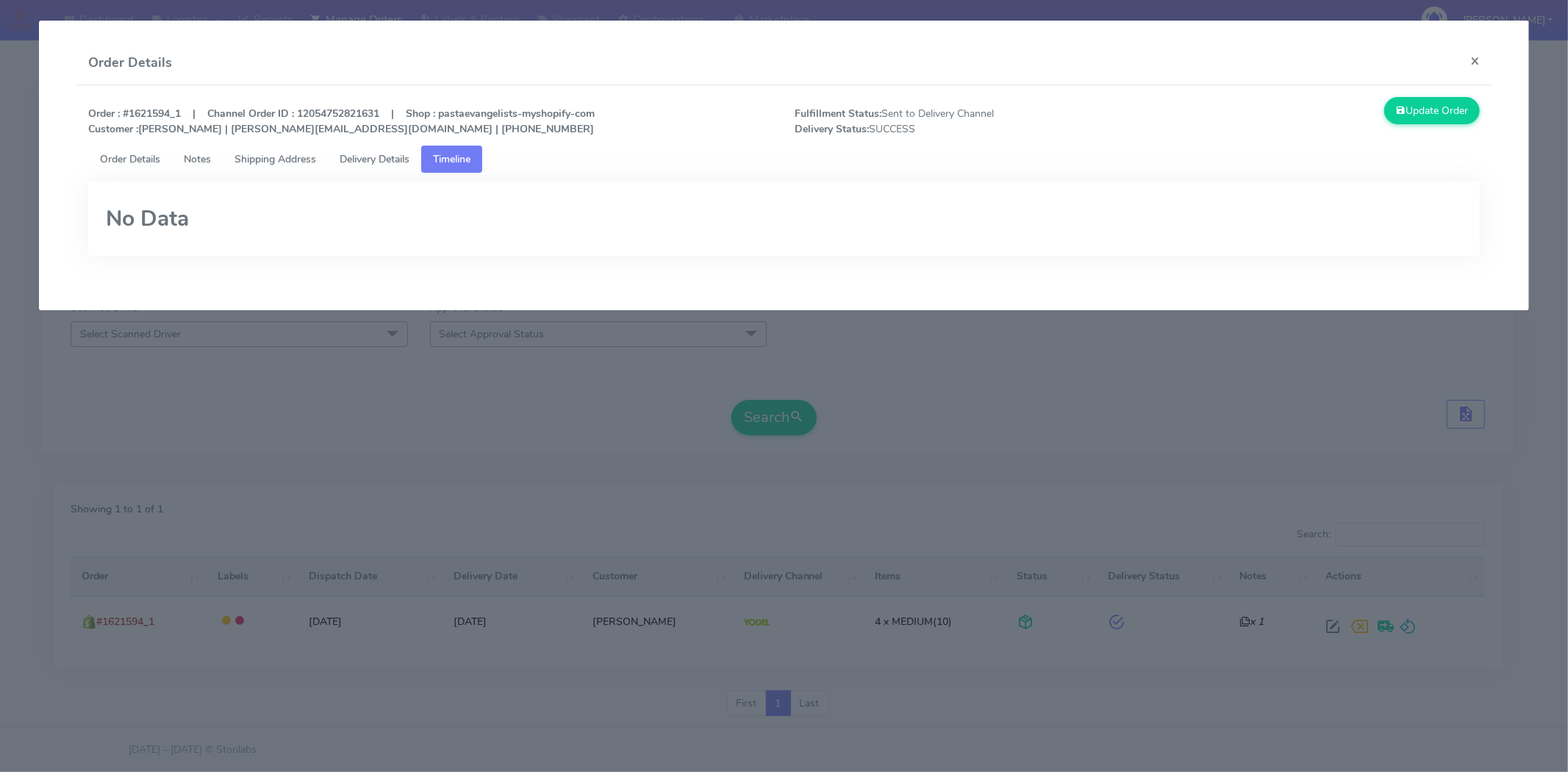
click at [363, 153] on span "Delivery Details" at bounding box center [374, 159] width 70 height 14
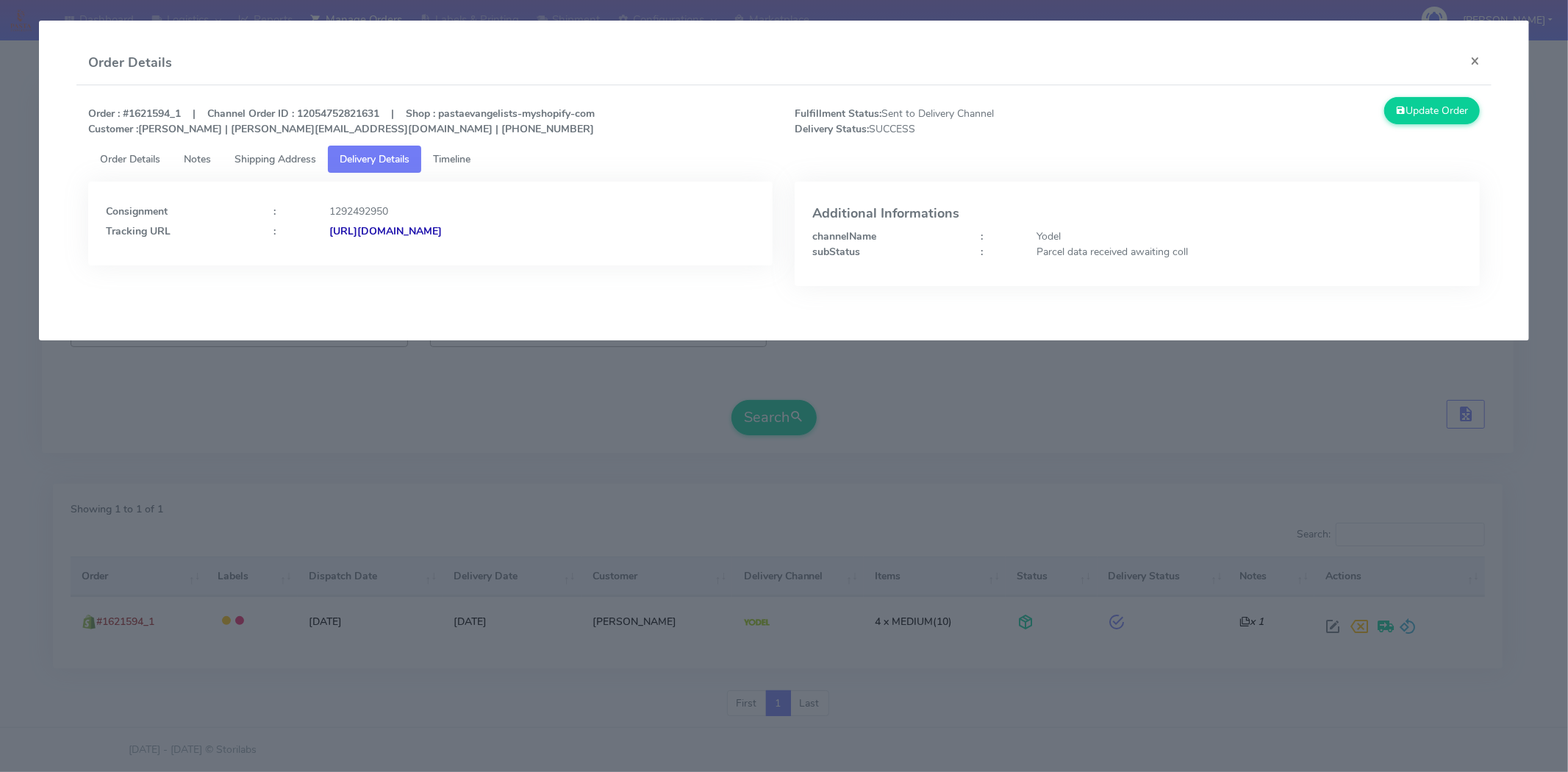
click at [383, 156] on span "Delivery Details" at bounding box center [374, 159] width 70 height 14
click at [482, 155] on link "Timeline" at bounding box center [452, 159] width 61 height 27
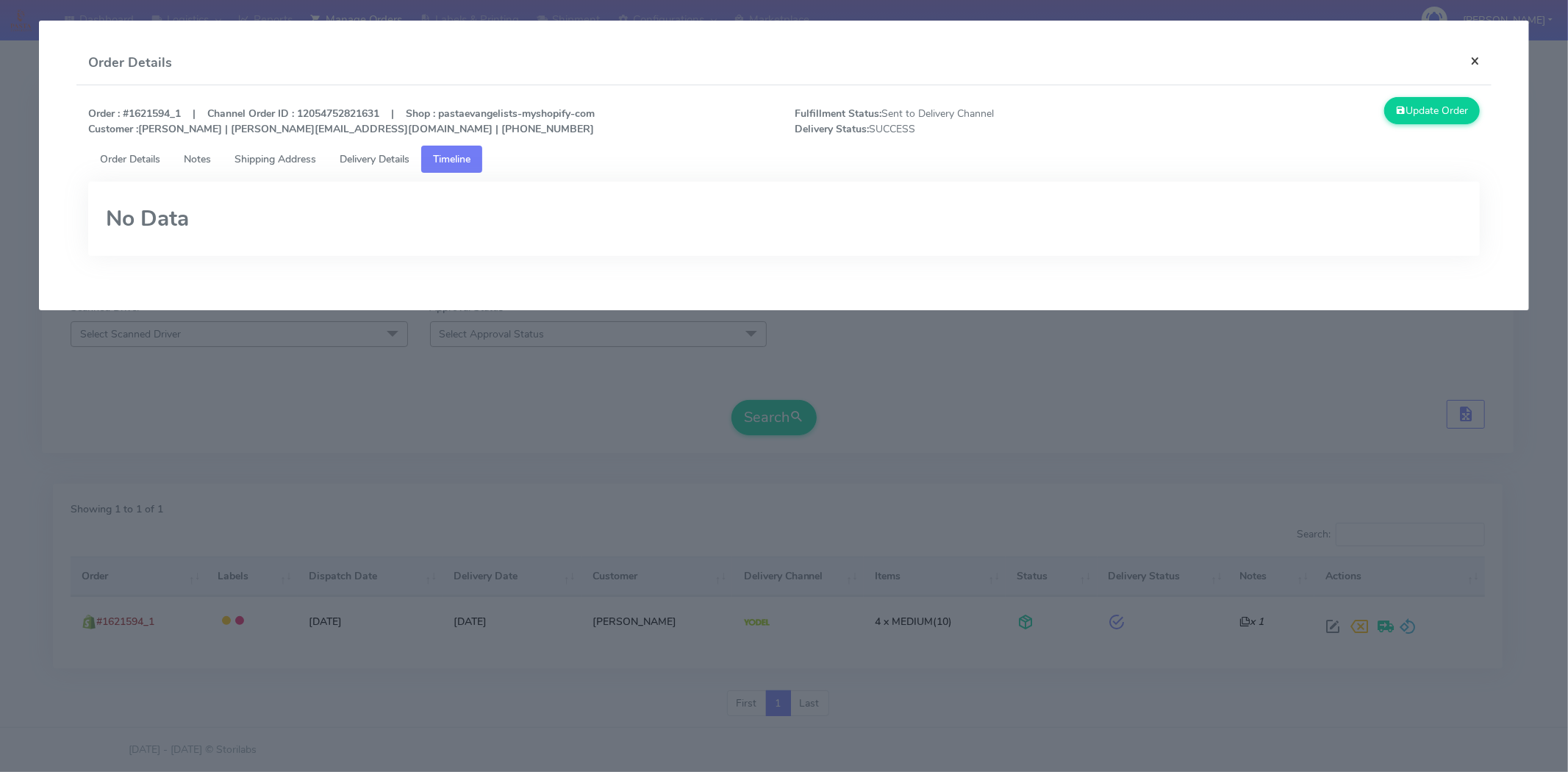
click at [1478, 56] on button "×" at bounding box center [1475, 60] width 33 height 39
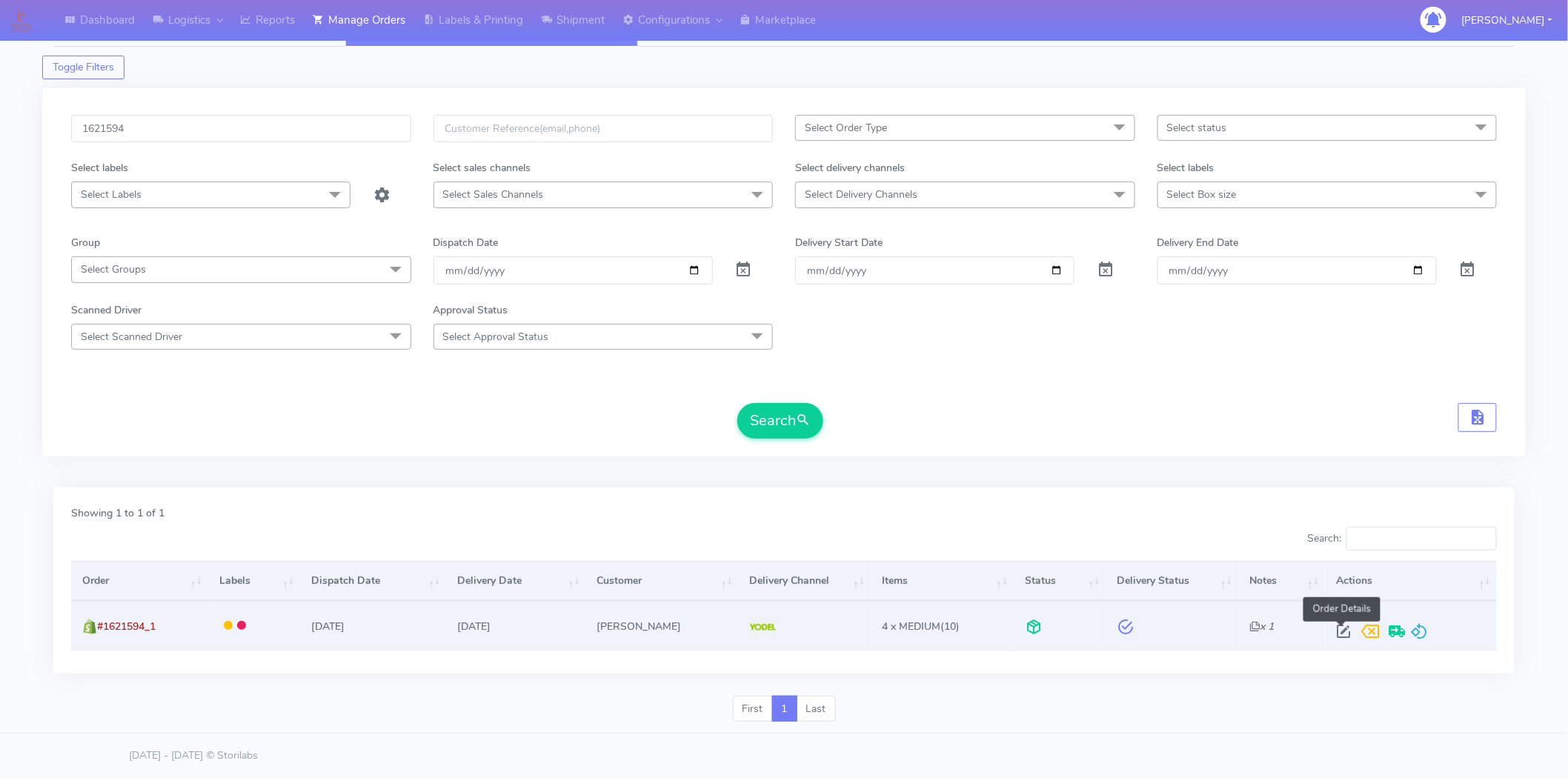
click at [1340, 629] on span at bounding box center [1343, 635] width 27 height 14
select select "5"
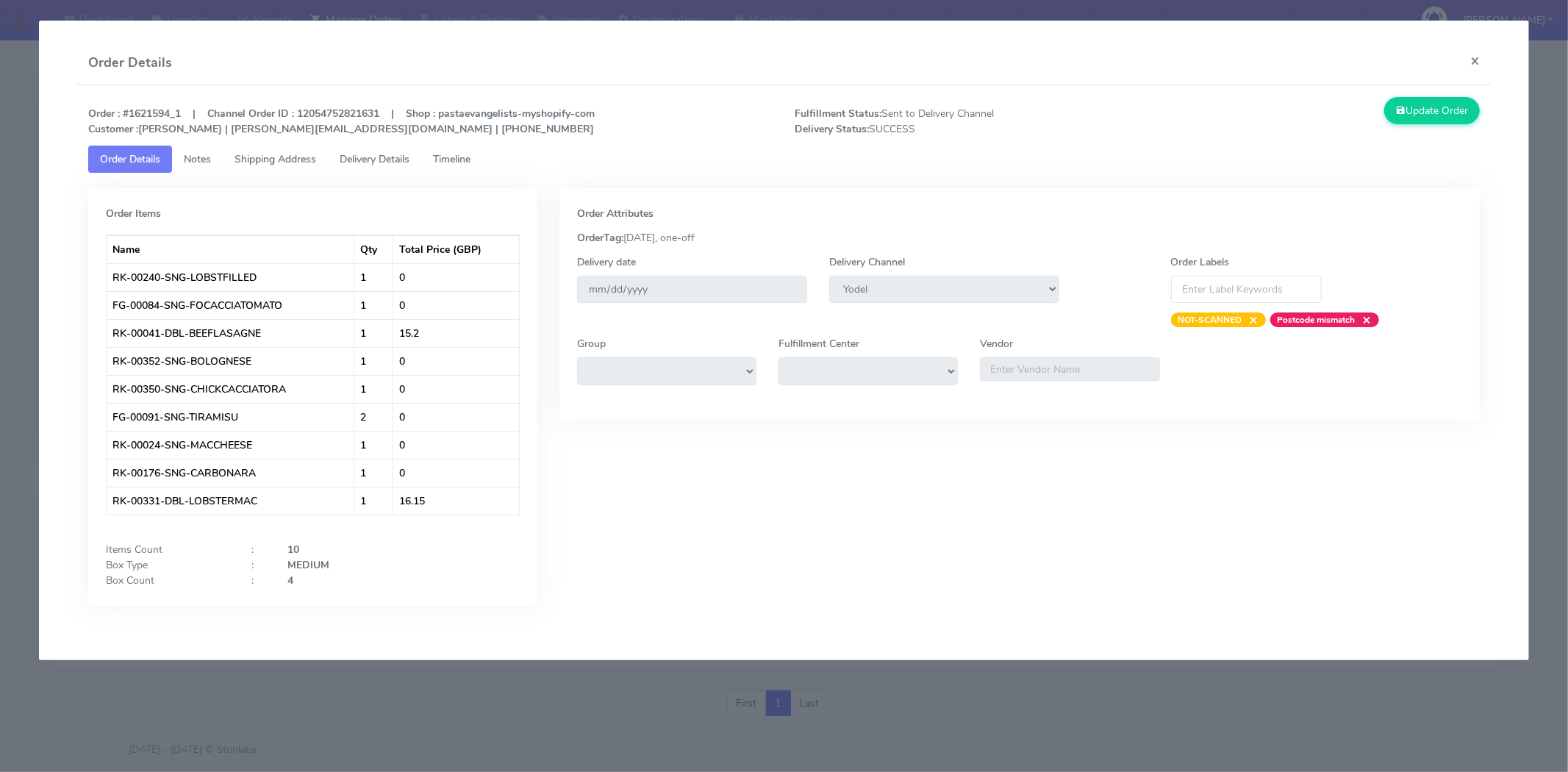
click at [444, 158] on span "Timeline" at bounding box center [452, 159] width 38 height 14
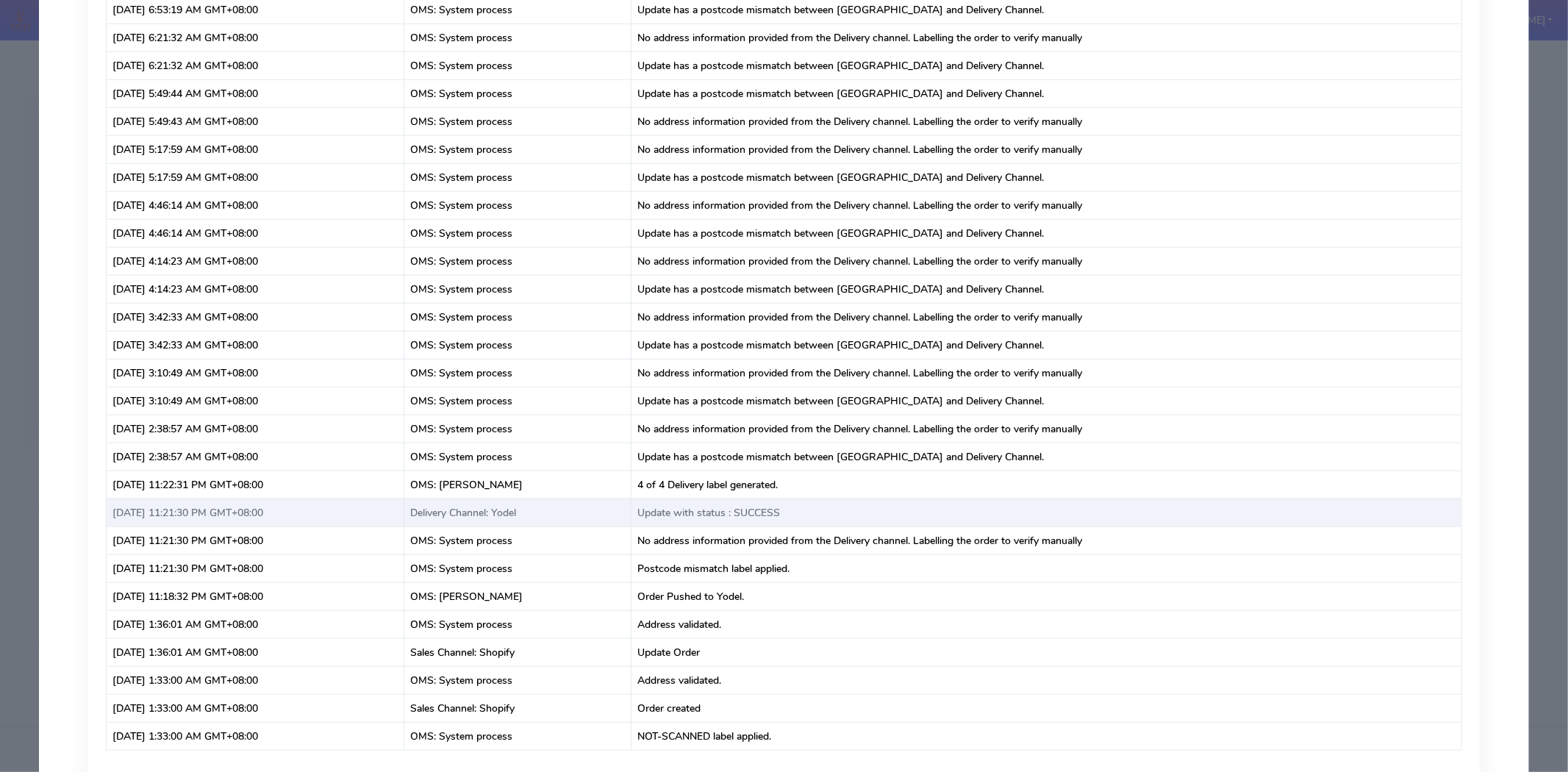
scroll to position [24841, 0]
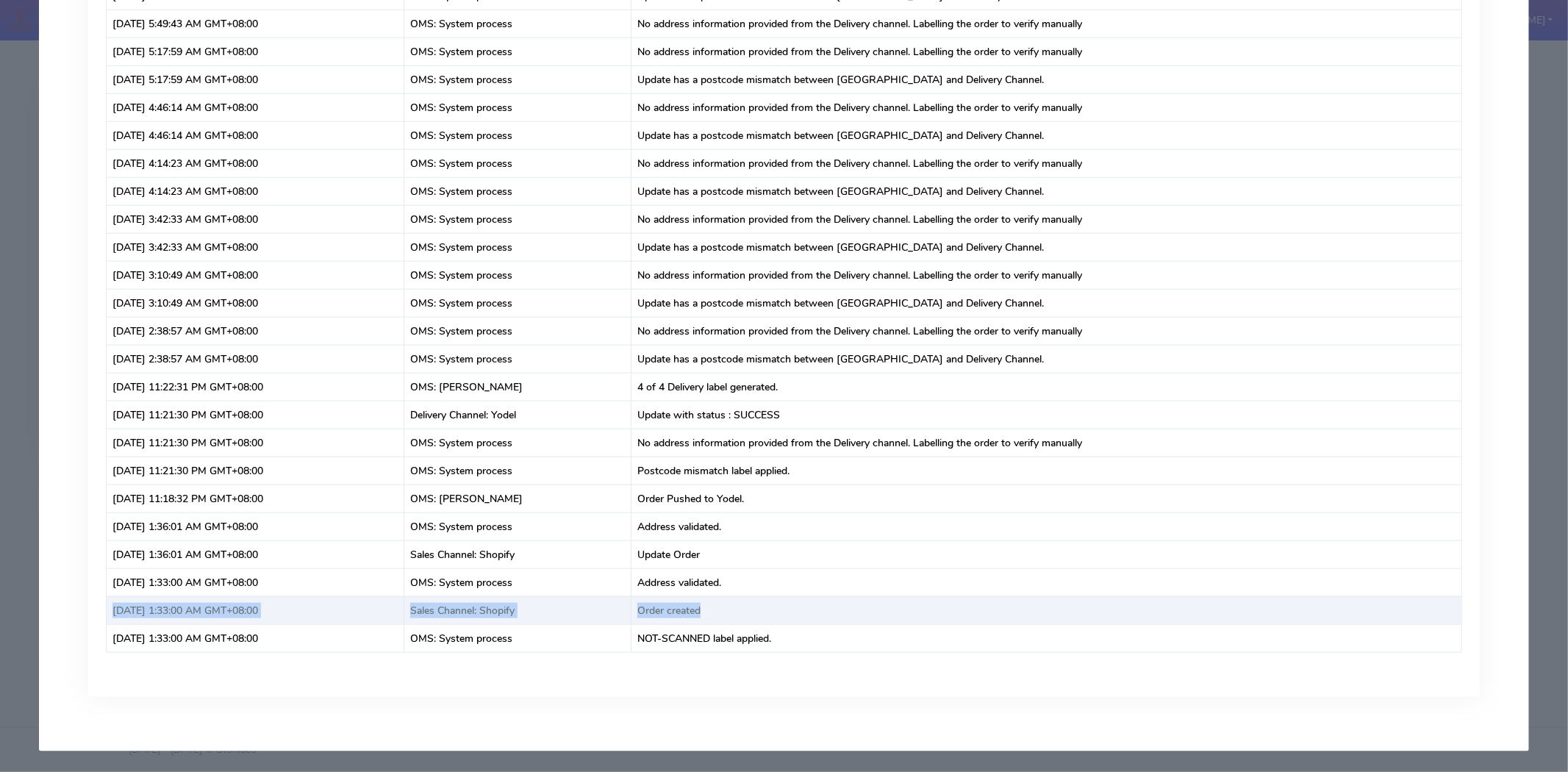
drag, startPoint x: 768, startPoint y: 593, endPoint x: 772, endPoint y: 603, distance: 10.8
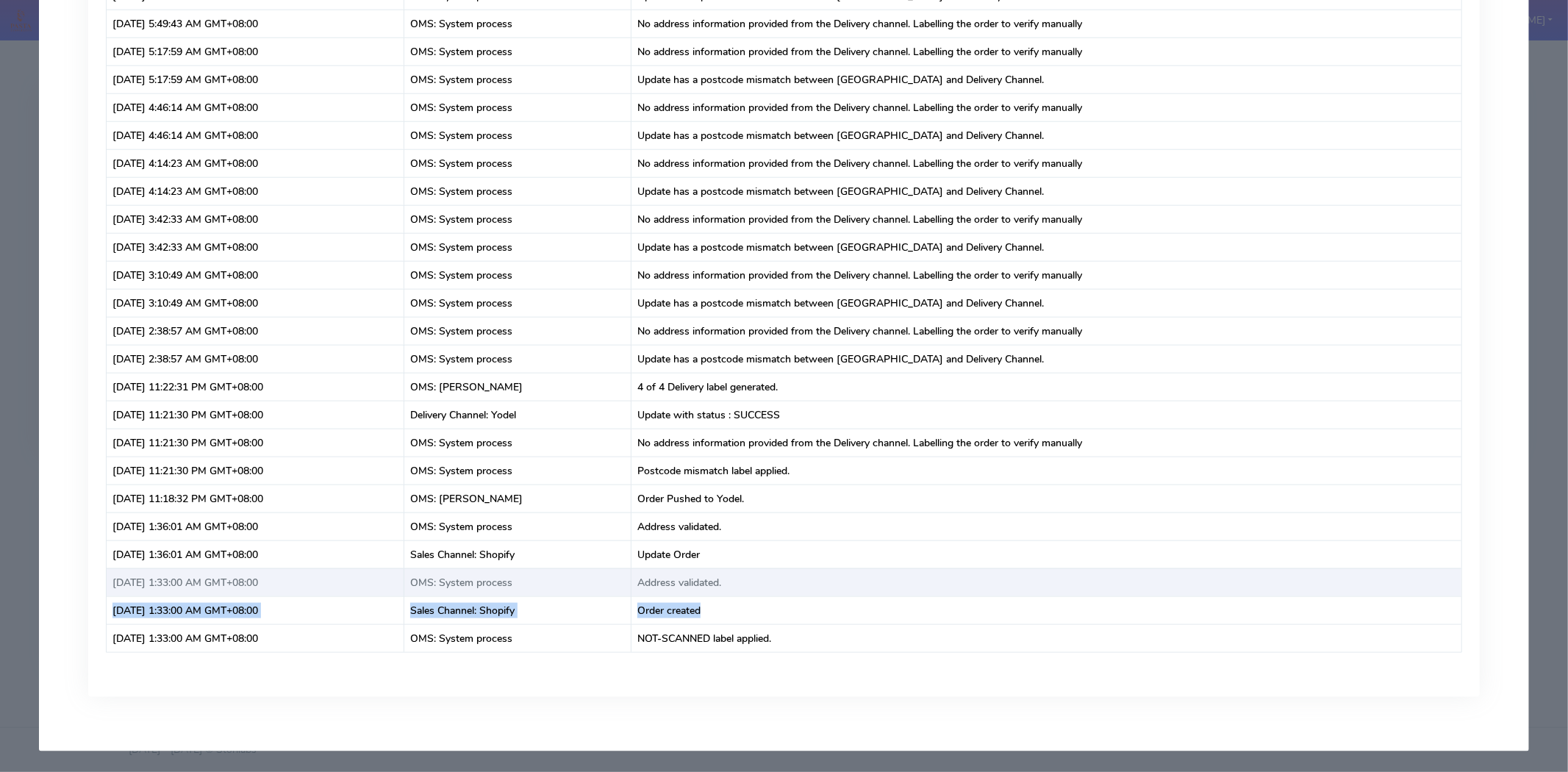
click at [849, 590] on td "Address validated." at bounding box center [1046, 583] width 830 height 28
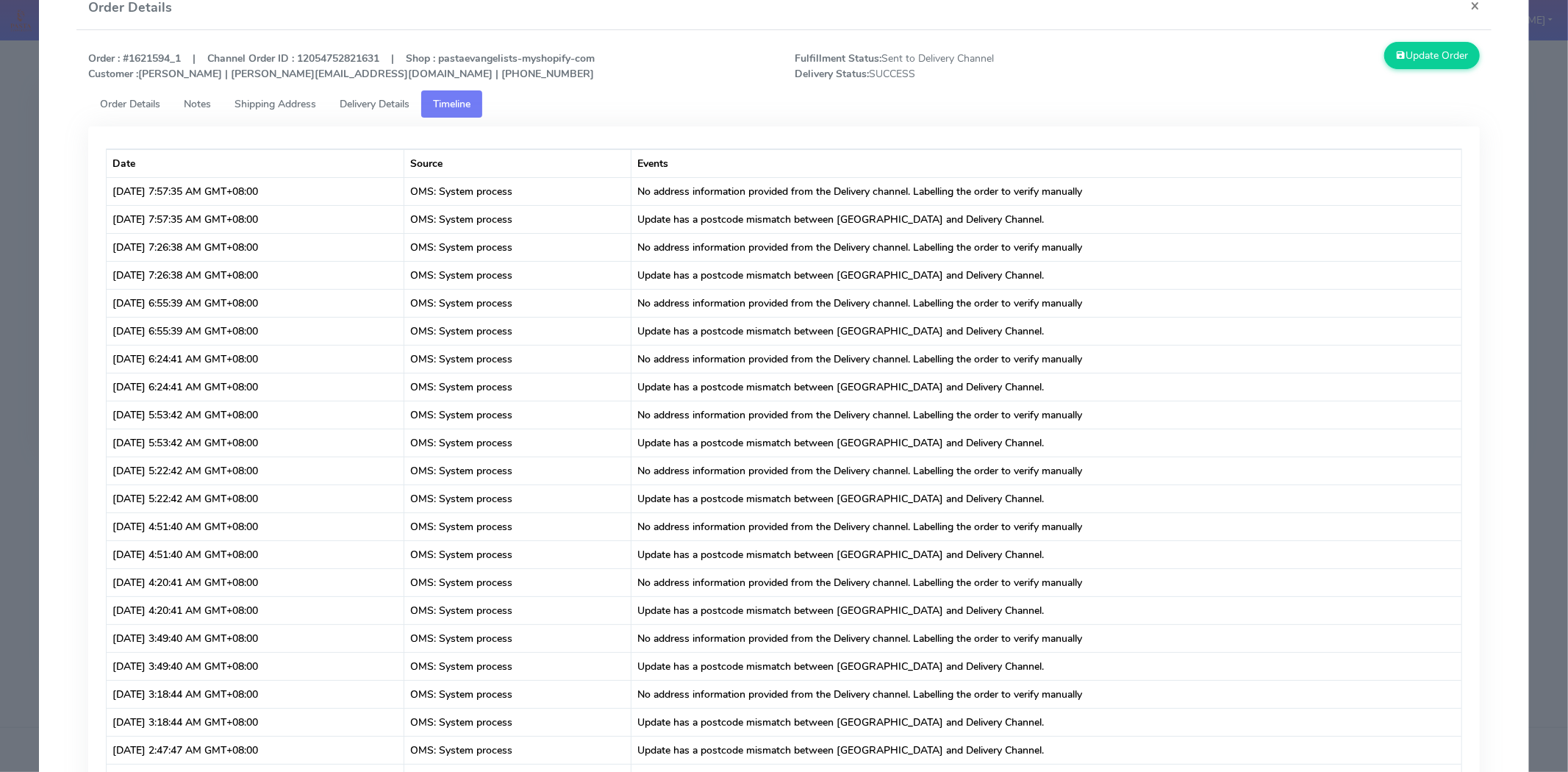
scroll to position [0, 0]
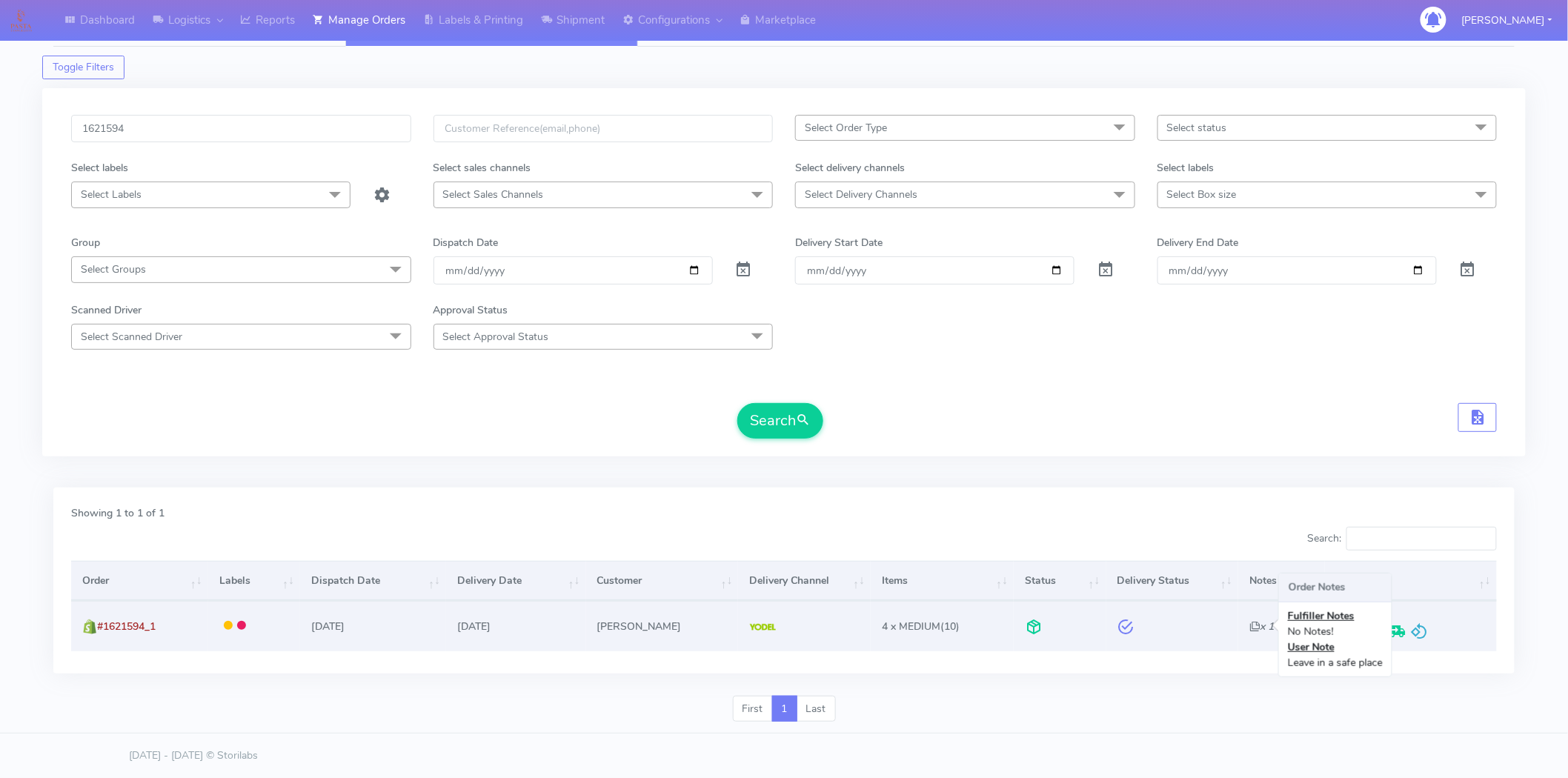
click at [1250, 625] on icon "x 1" at bounding box center [1261, 626] width 24 height 14
click at [1250, 624] on icon "x 1" at bounding box center [1261, 626] width 24 height 14
click at [1340, 635] on span at bounding box center [1343, 635] width 27 height 14
select select "5"
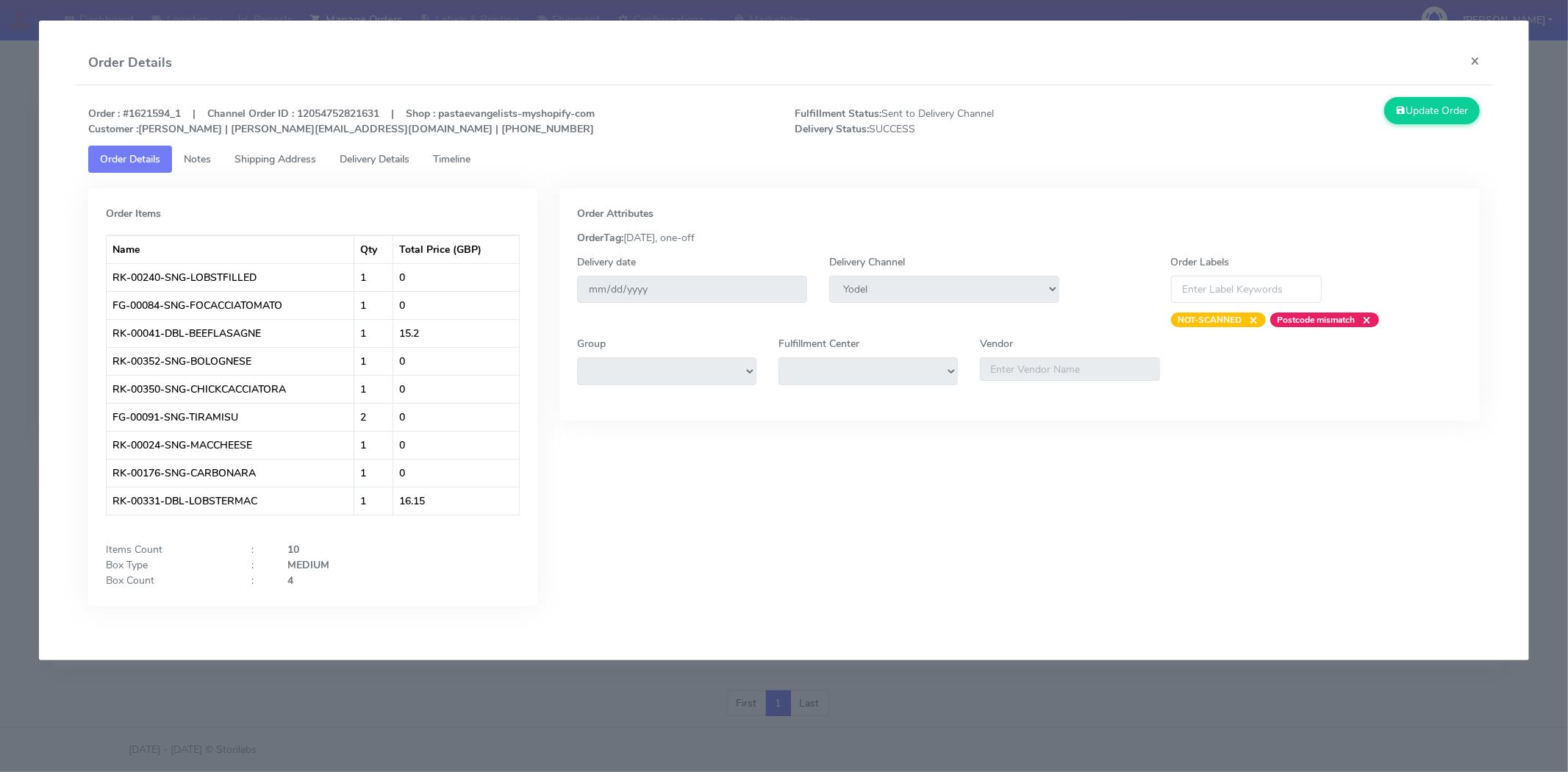
click at [271, 127] on strong "Order : #1621594_1 | Channel Order ID : 12054752821631 | Shop : pastaevangelist…" at bounding box center [341, 122] width 507 height 30
drag, startPoint x: 335, startPoint y: 128, endPoint x: 214, endPoint y: 123, distance: 121.1
click at [214, 123] on strong "Order : #1621594_1 | Channel Order ID : 12054752821631 | Shop : pastaevangelist…" at bounding box center [341, 122] width 507 height 30
copy strong "[EMAIL_ADDRESS][PERSON_NAME][DOMAIN_NAME]"
